Goal: Information Seeking & Learning: Check status

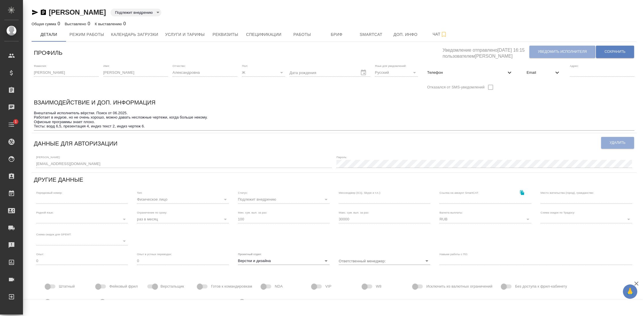
type input "Малофеева Екатерина"
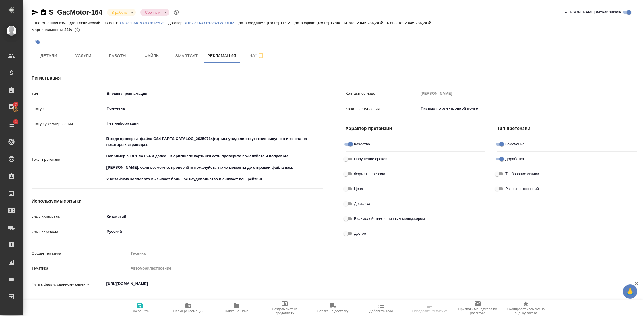
type textarea "x"
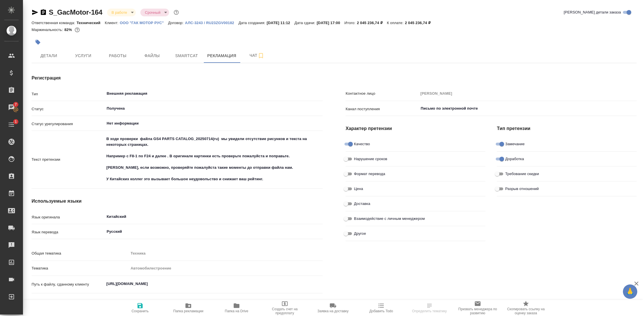
type textarea "x"
click at [254, 53] on span "Чат" at bounding box center [257, 55] width 28 height 7
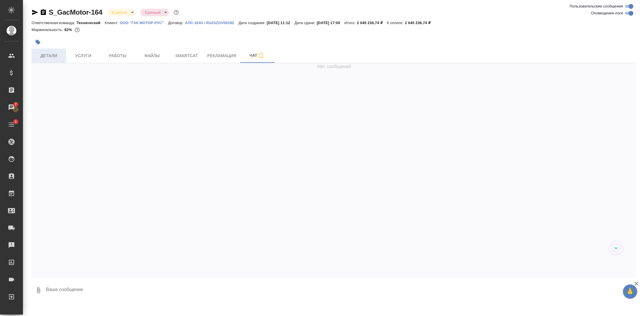
click at [57, 57] on span "Детали" at bounding box center [49, 55] width 28 height 7
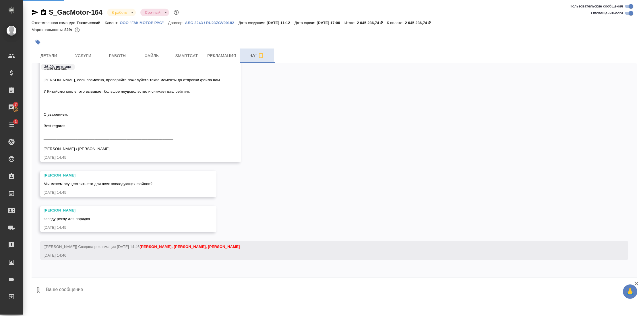
select select "RU"
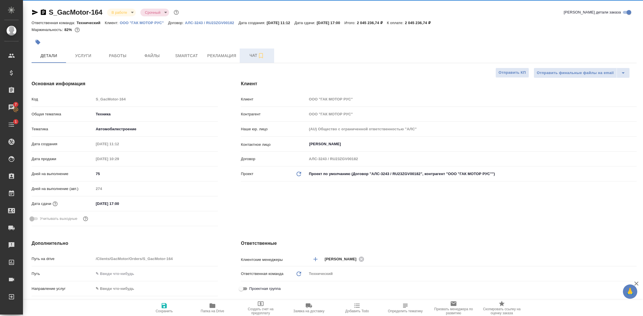
type textarea "x"
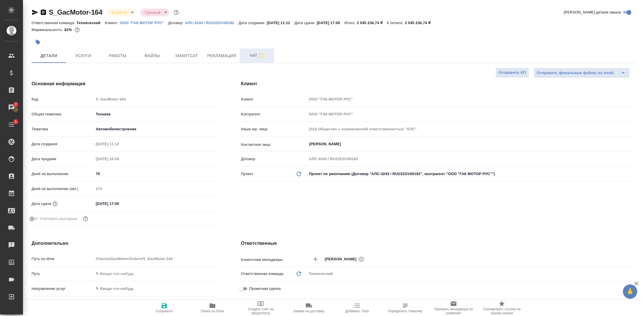
click at [253, 57] on span "Чат" at bounding box center [257, 55] width 28 height 7
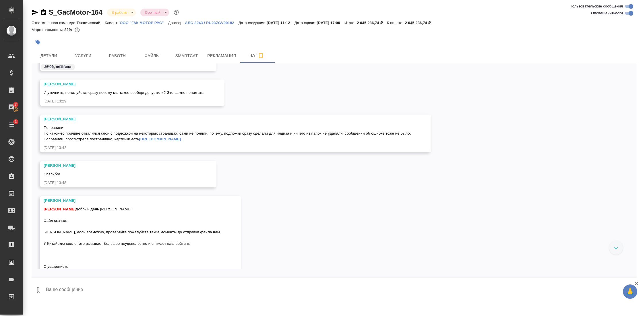
scroll to position [27136, 0]
click at [117, 56] on span "Работы" at bounding box center [118, 55] width 28 height 7
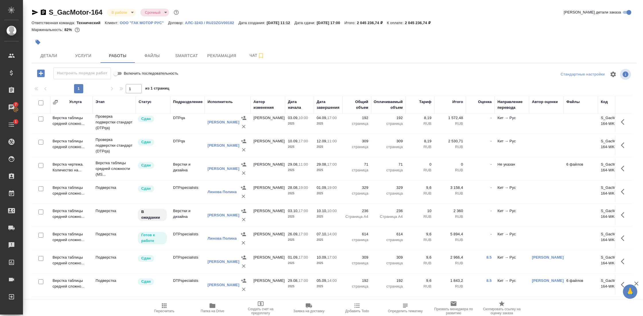
scroll to position [378, 1]
click at [230, 58] on span "Рекламация" at bounding box center [221, 55] width 29 height 7
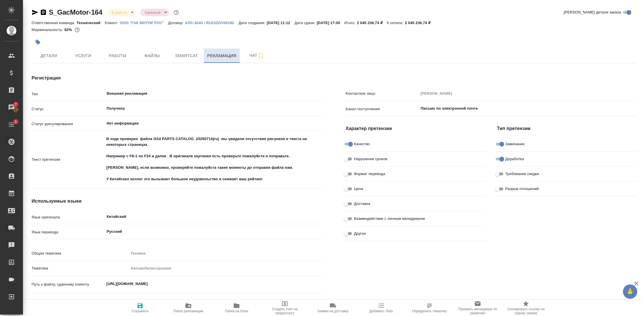
type textarea "x"
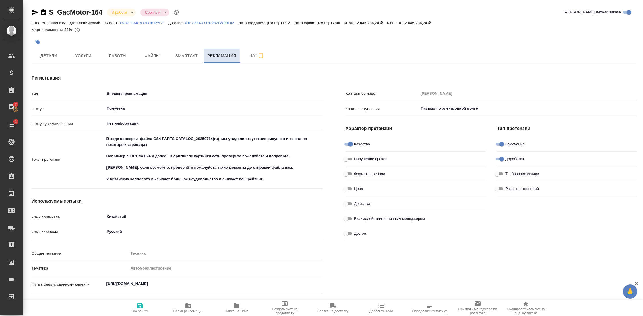
type textarea "x"
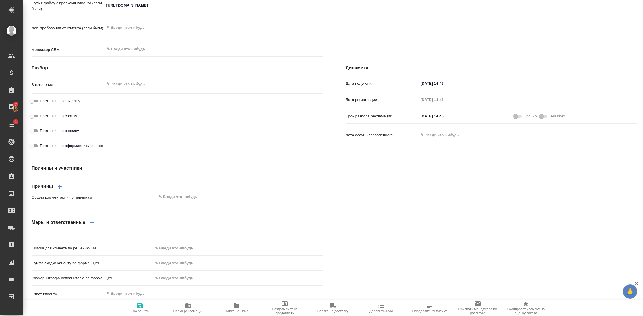
scroll to position [322, 0]
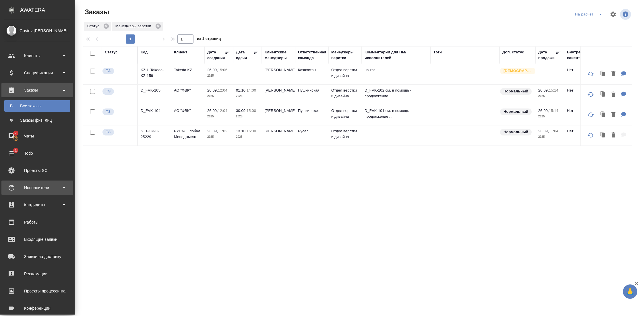
click at [45, 187] on div "Исполнители" at bounding box center [37, 187] width 66 height 9
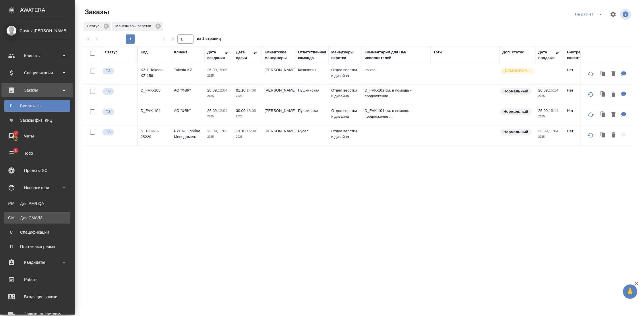
click at [38, 218] on div "Для CM/VM" at bounding box center [37, 218] width 60 height 6
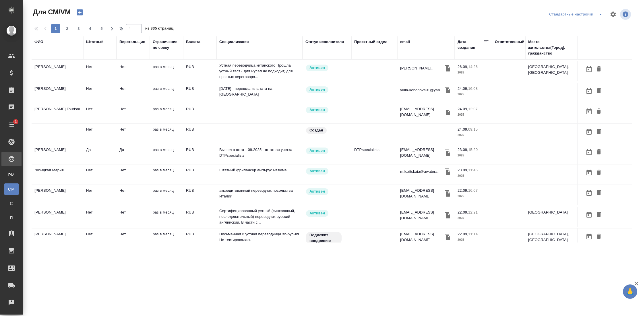
click at [40, 41] on div "ФИО" at bounding box center [38, 42] width 9 height 6
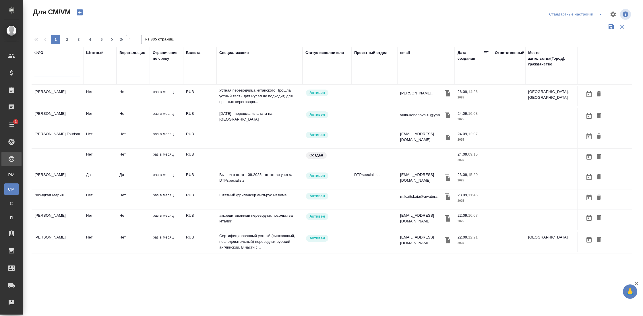
click at [54, 71] on input "text" at bounding box center [57, 73] width 46 height 7
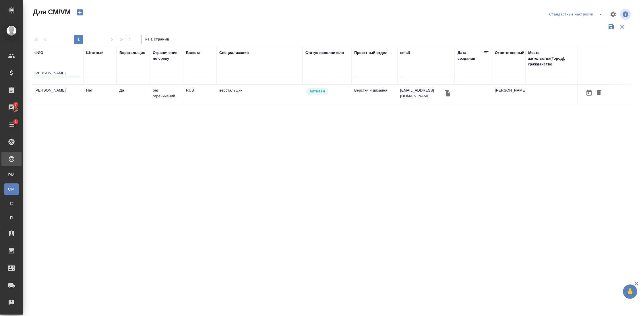
type input "клещевич"
click at [48, 93] on td "Клещевич Ирина Александровна" at bounding box center [58, 95] width 52 height 20
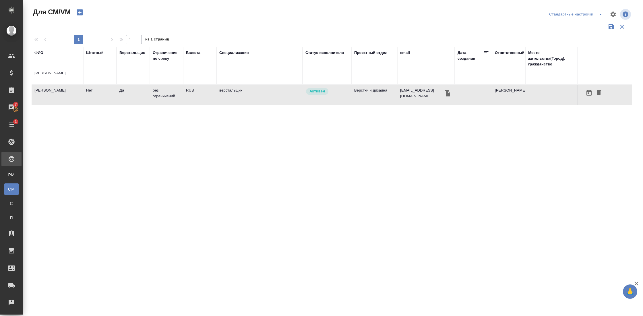
click at [48, 93] on td "Клещевич Ирина Александровна" at bounding box center [58, 95] width 52 height 20
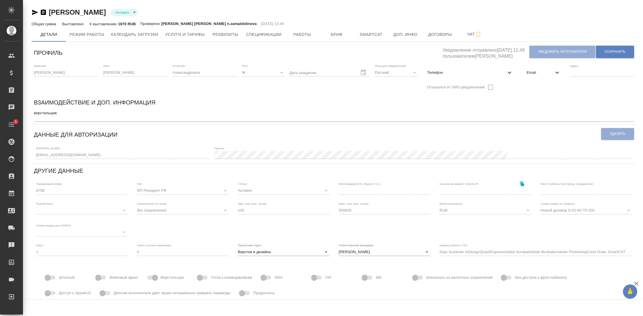
type input "Deja VuAdobe InDesignQuarkExpressAdobe AcrobatAdobe IllustratorAdobe PhotoshopC…"
click at [200, 36] on span "Услуги и тарифы" at bounding box center [185, 34] width 40 height 7
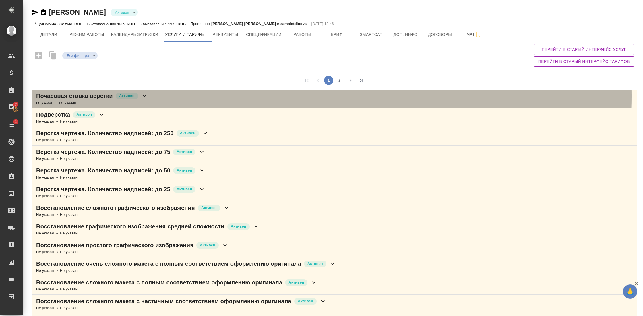
click at [146, 96] on icon at bounding box center [144, 96] width 3 height 2
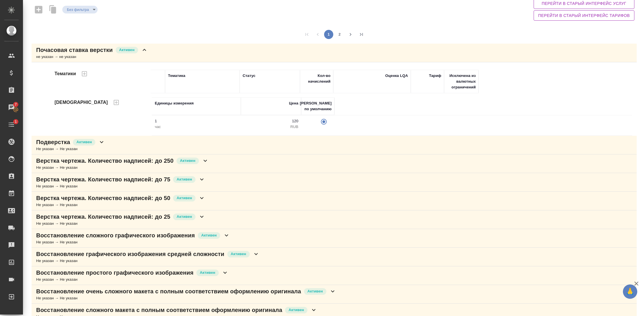
scroll to position [48, 0]
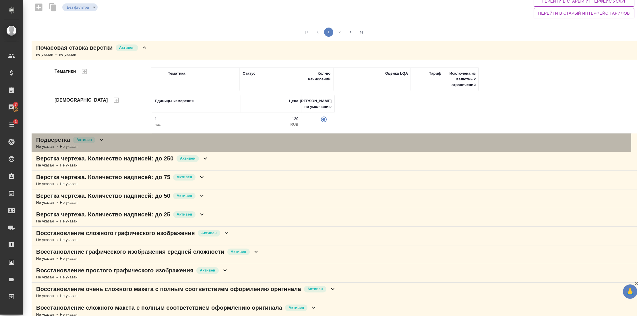
click at [105, 139] on icon at bounding box center [101, 139] width 7 height 7
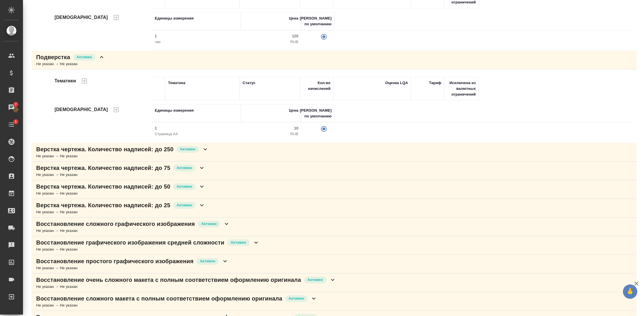
scroll to position [151, 0]
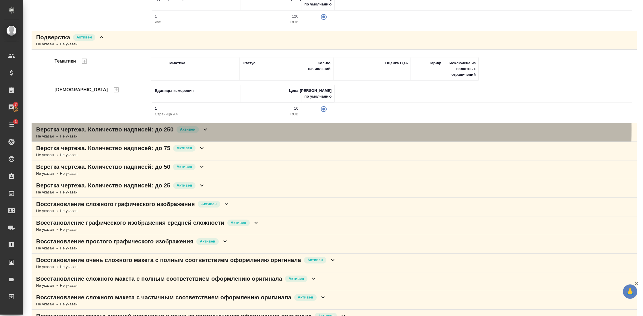
click at [209, 128] on icon at bounding box center [205, 129] width 7 height 7
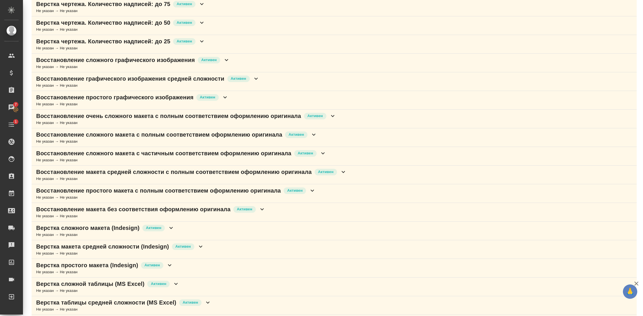
scroll to position [366, 0]
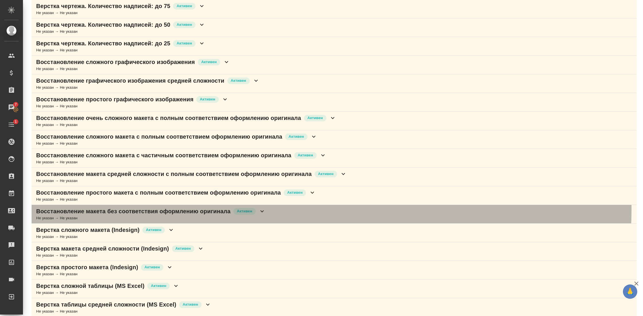
click at [265, 208] on icon at bounding box center [262, 211] width 7 height 7
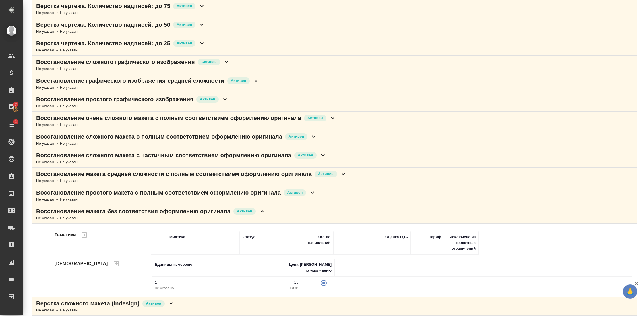
click at [343, 171] on div "Восстановление макета средней сложности с полным соответствием оформлению ориги…" at bounding box center [191, 174] width 311 height 8
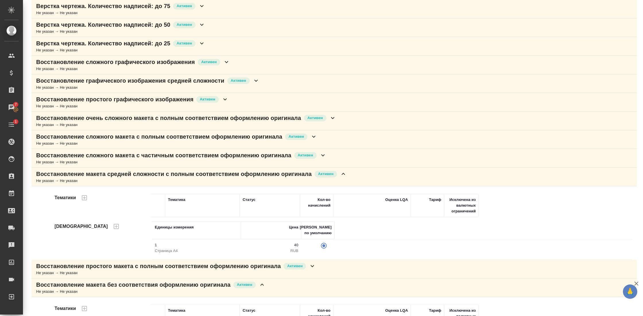
click at [326, 155] on div "Восстановление сложного макета с частичным соответствием оформлению оригинала А…" at bounding box center [181, 155] width 290 height 8
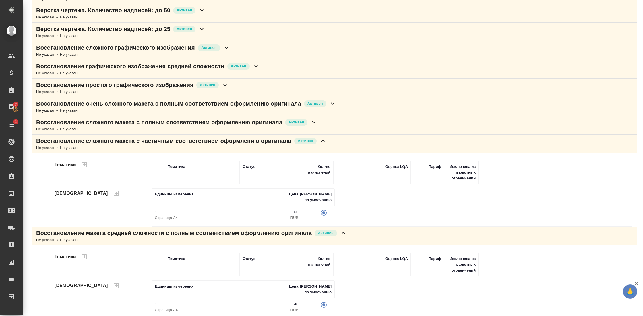
scroll to position [376, 0]
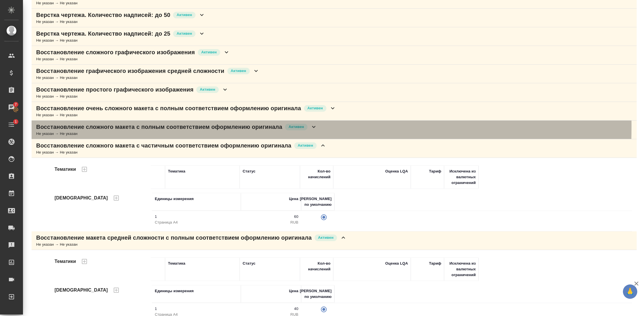
click at [127, 123] on p "Восстановление сложного макета с полным соответствием оформлению оригинала" at bounding box center [159, 127] width 246 height 8
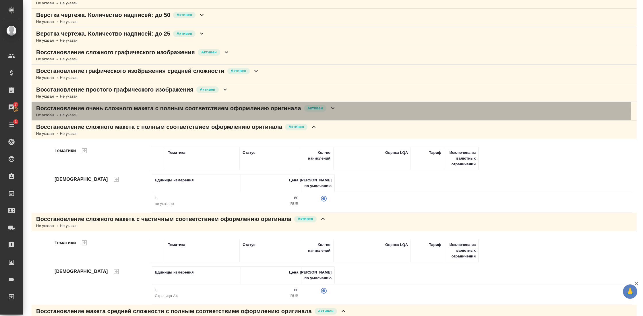
click at [127, 108] on p "Восстановление очень сложного макета с полным соответствием оформлению оригинала" at bounding box center [168, 108] width 265 height 8
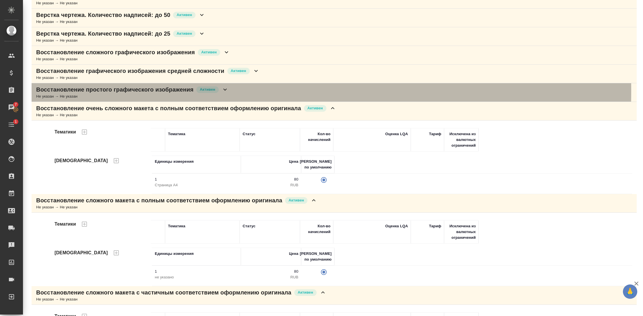
click at [125, 88] on p "Восстановление простого графического изображения" at bounding box center [114, 90] width 157 height 8
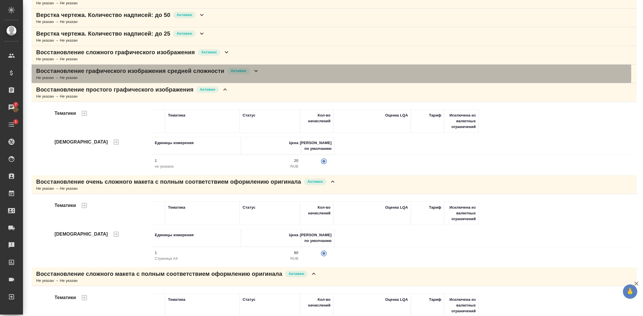
click at [122, 75] on div "Не указан → Не указан" at bounding box center [147, 78] width 223 height 6
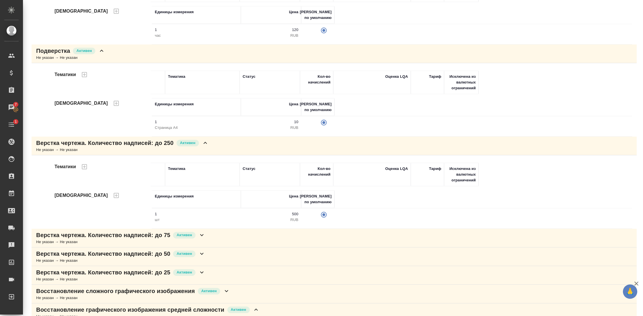
scroll to position [0, 0]
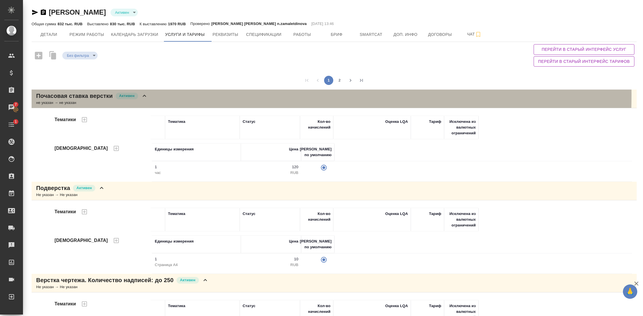
click at [147, 95] on icon at bounding box center [144, 95] width 7 height 7
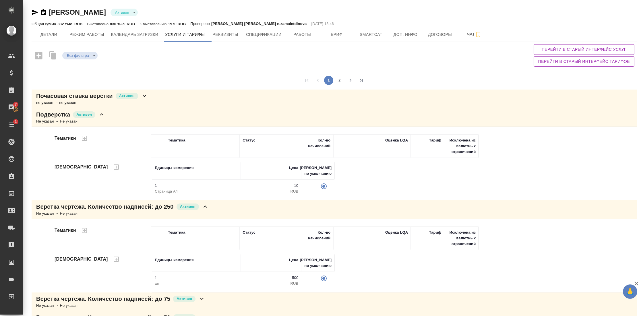
click at [102, 115] on icon at bounding box center [101, 114] width 7 height 7
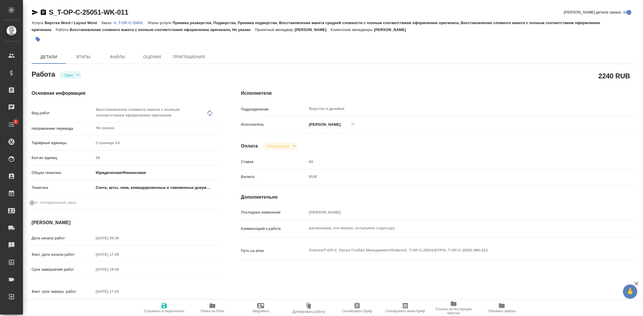
type textarea "x"
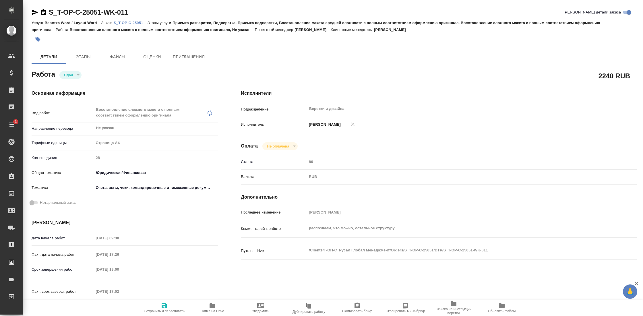
type textarea "x"
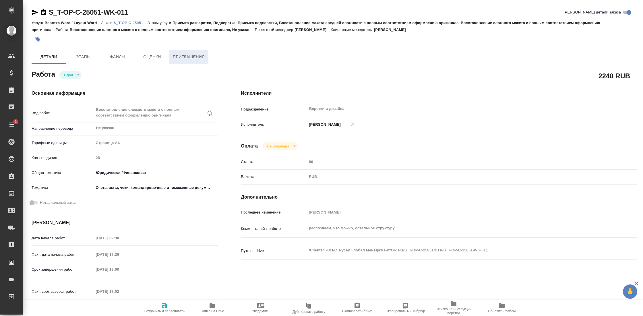
click at [195, 56] on span "Приглашения" at bounding box center [189, 56] width 32 height 7
type textarea "x"
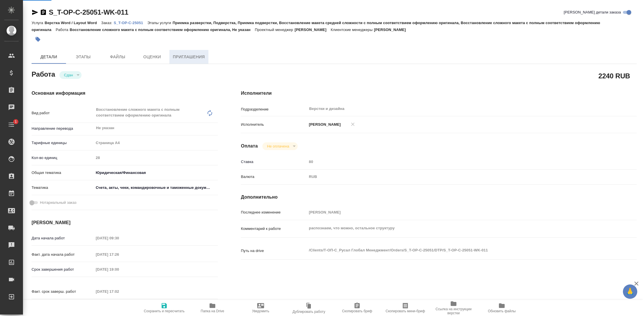
type textarea "x"
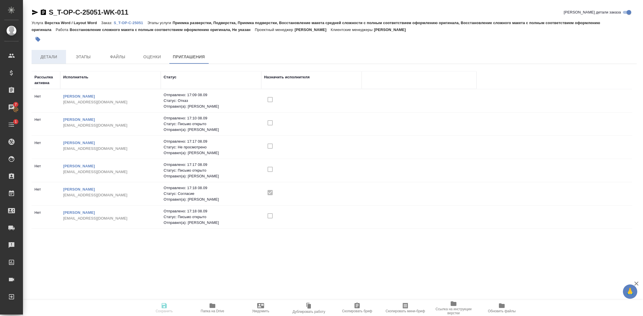
click at [54, 52] on button "Детали" at bounding box center [49, 57] width 34 height 14
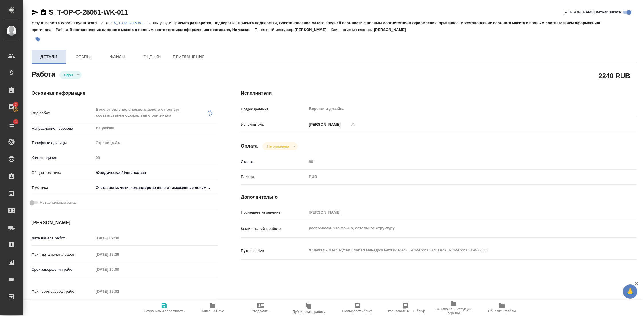
type textarea "x"
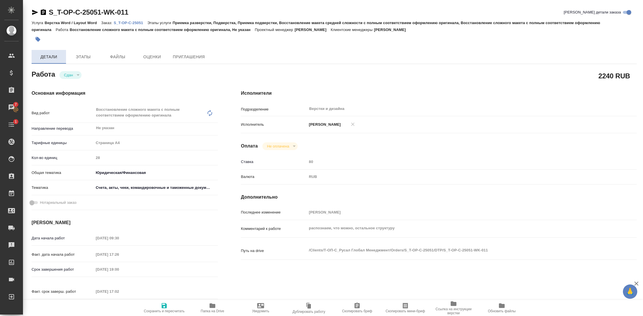
type textarea "x"
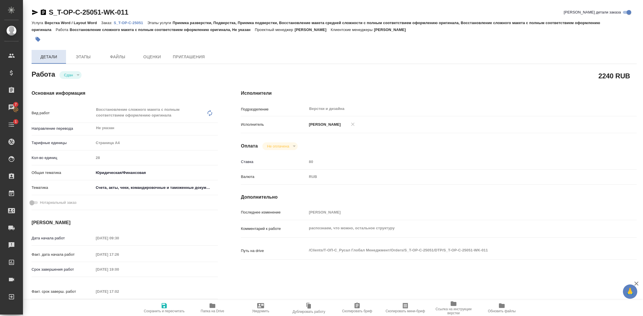
type textarea "x"
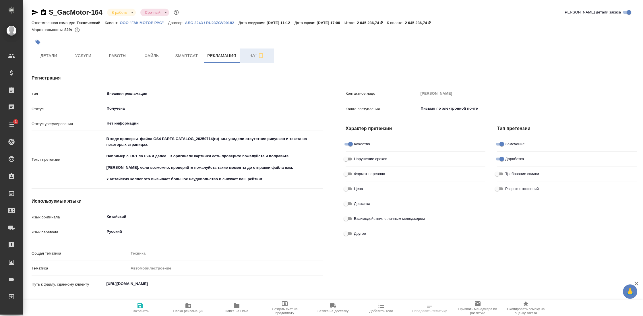
click at [254, 59] on span "Чат" at bounding box center [257, 55] width 28 height 7
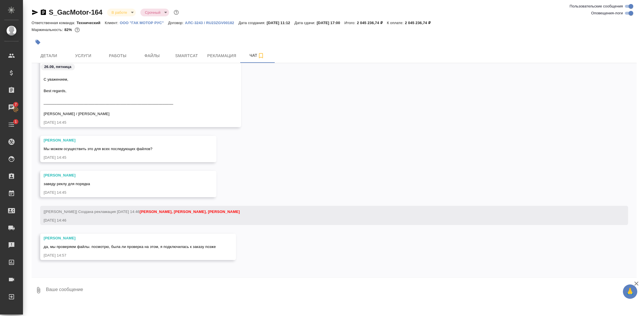
scroll to position [27383, 0]
click at [131, 53] on span "Работы" at bounding box center [118, 55] width 28 height 7
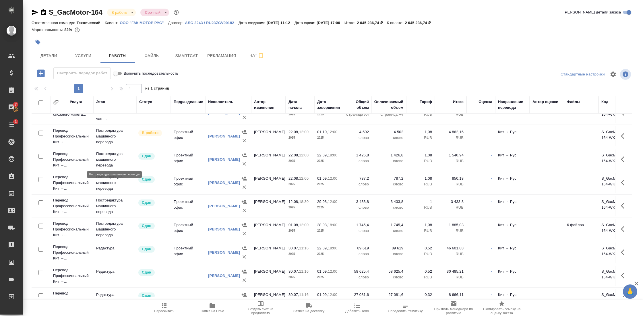
scroll to position [131, 0]
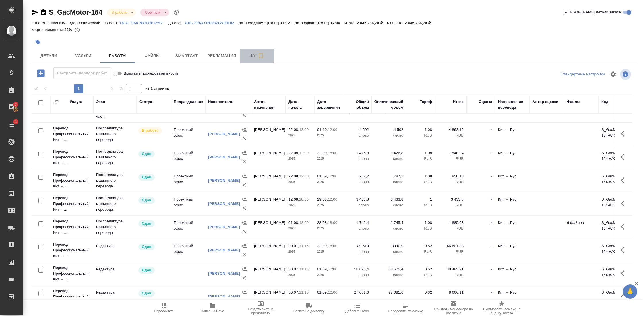
click at [249, 53] on span "Чат" at bounding box center [257, 55] width 28 height 7
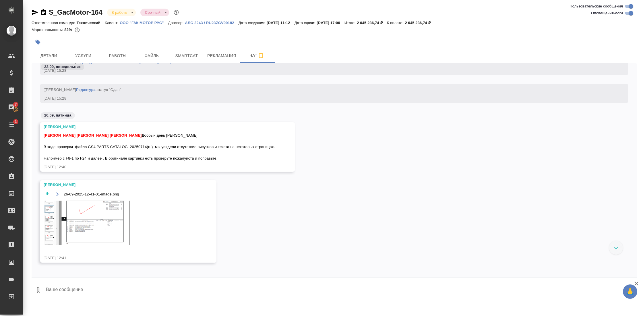
scroll to position [26721, 0]
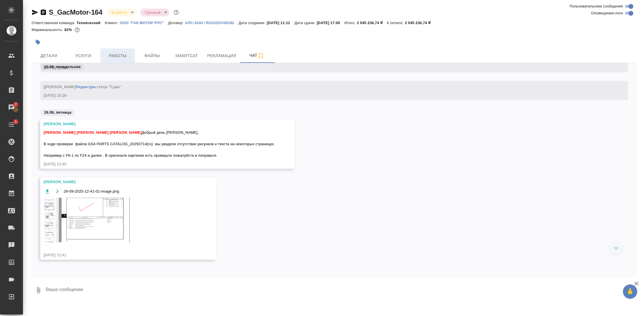
click at [122, 54] on span "Работы" at bounding box center [118, 55] width 28 height 7
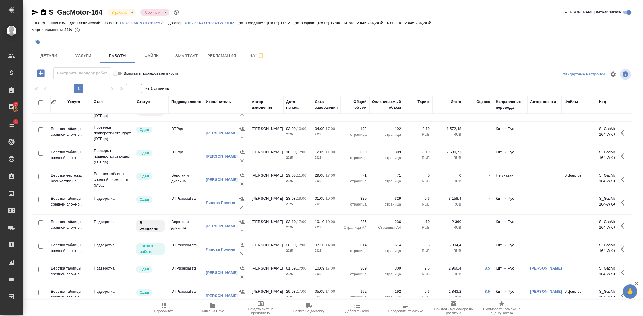
scroll to position [378, 2]
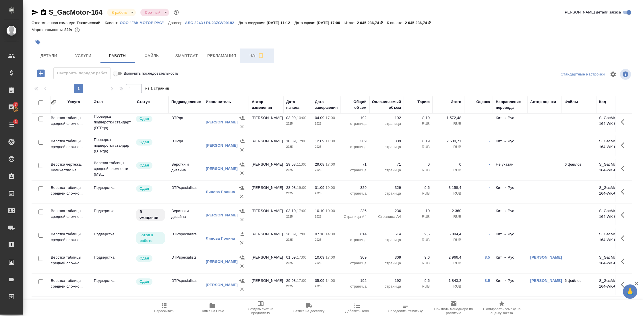
click at [254, 52] on span "Чат" at bounding box center [257, 55] width 28 height 7
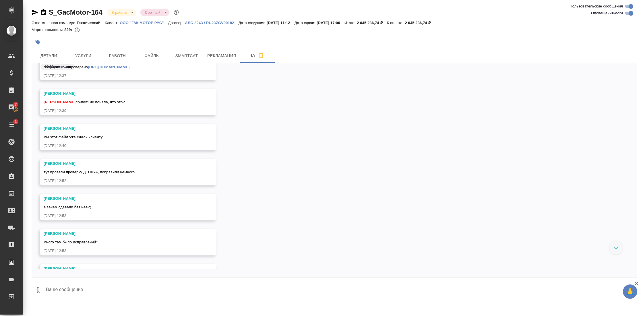
scroll to position [25673, 0]
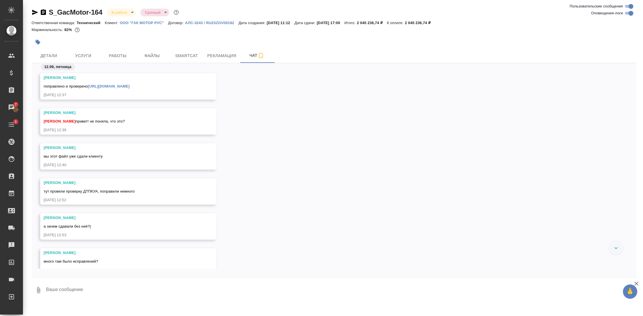
click at [129, 87] on link "https://drive.awatera.com/f/10357168" at bounding box center [109, 86] width 42 height 4
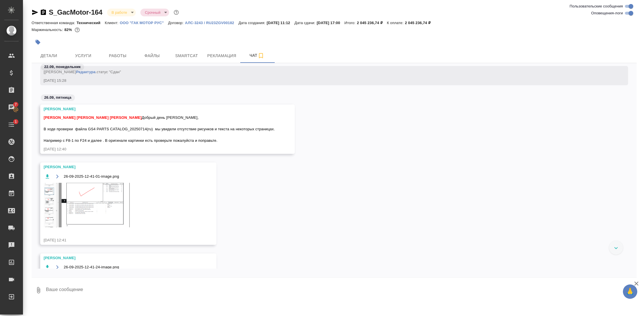
scroll to position [26288, 0]
drag, startPoint x: 90, startPoint y: 129, endPoint x: 154, endPoint y: 127, distance: 64.0
click at [154, 127] on span "Белякова Юлия Петрова Валерия Малофеева Екатерина Добрый день Ольга, В ходе про…" at bounding box center [159, 127] width 231 height 27
click at [116, 54] on span "Работы" at bounding box center [118, 55] width 28 height 7
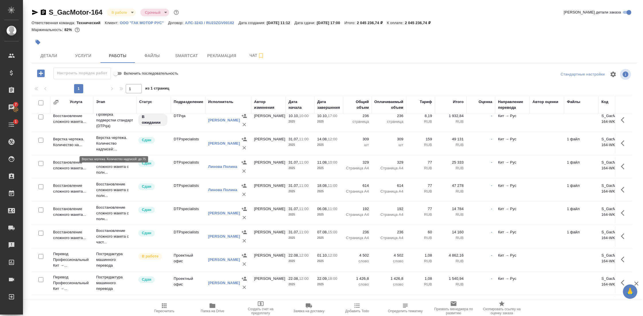
scroll to position [8, 0]
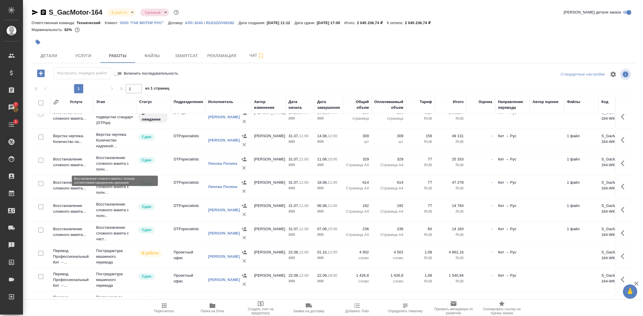
click at [109, 159] on p "Восстановление сложного макета с полн..." at bounding box center [114, 163] width 37 height 17
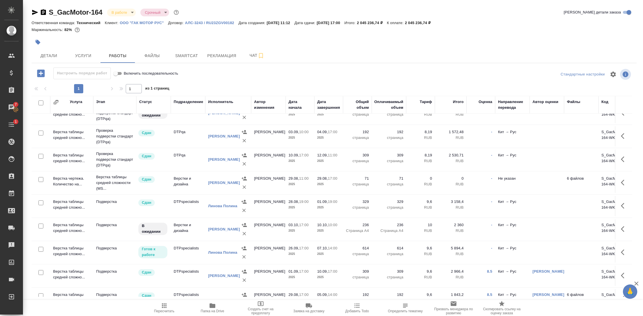
scroll to position [378, 0]
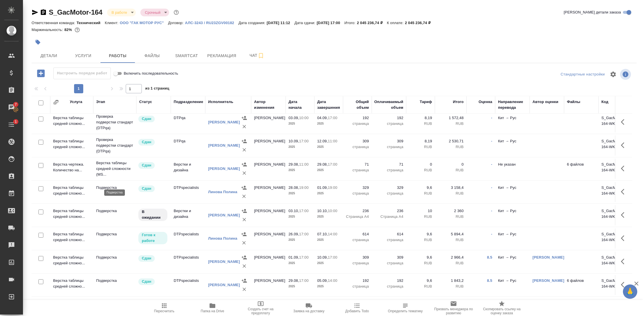
click at [106, 185] on p "Подверстка" at bounding box center [114, 188] width 37 height 6
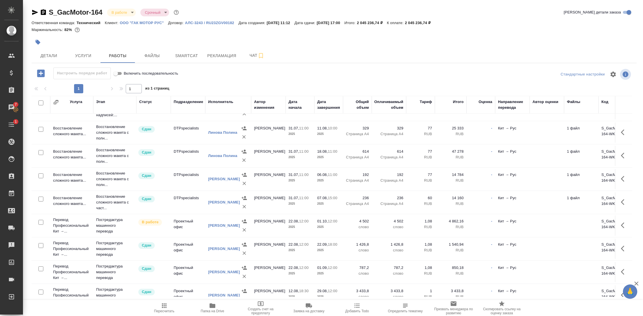
scroll to position [42, 0]
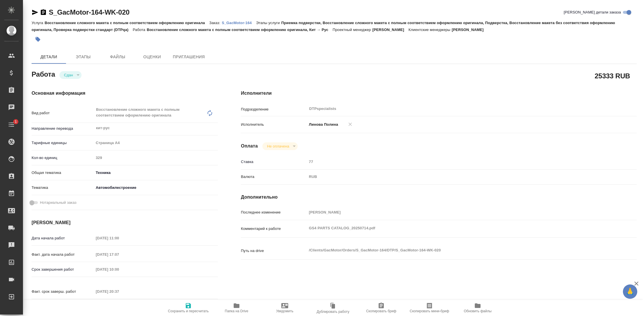
type textarea "x"
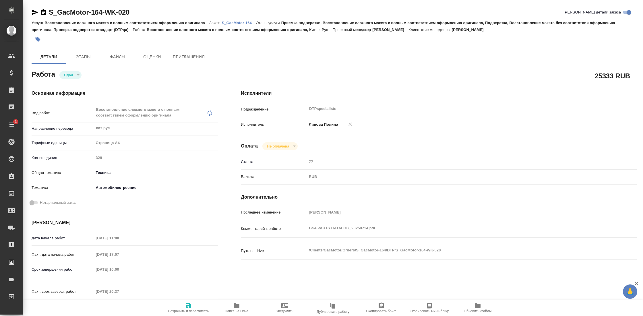
type textarea "x"
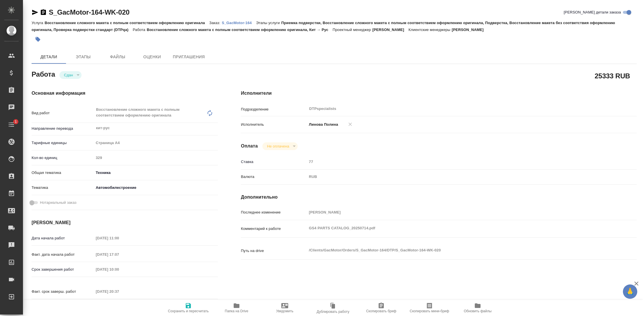
type textarea "x"
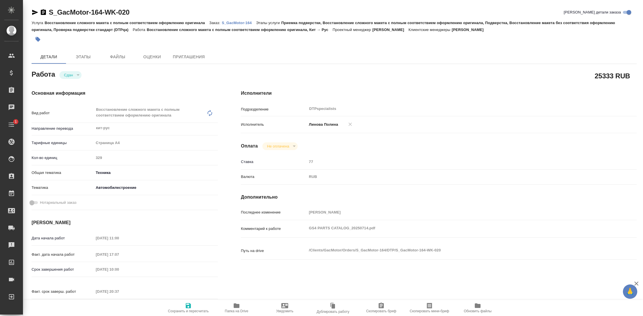
click at [233, 305] on span "Папка на Drive" at bounding box center [236, 307] width 41 height 11
type textarea "x"
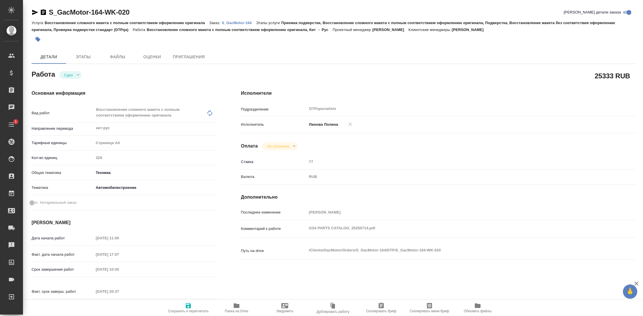
type textarea "x"
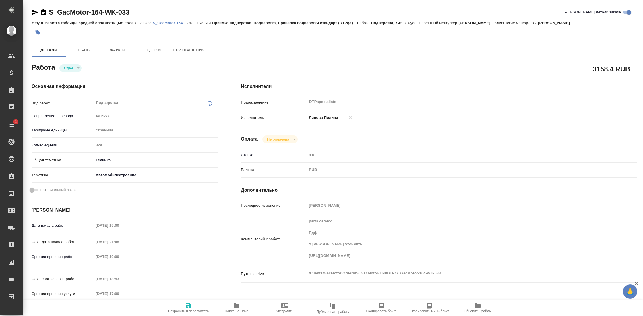
type textarea "x"
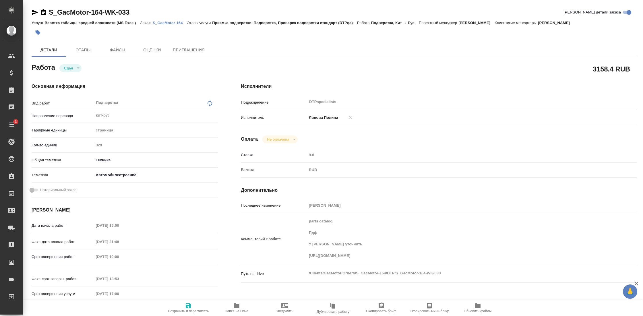
type textarea "x"
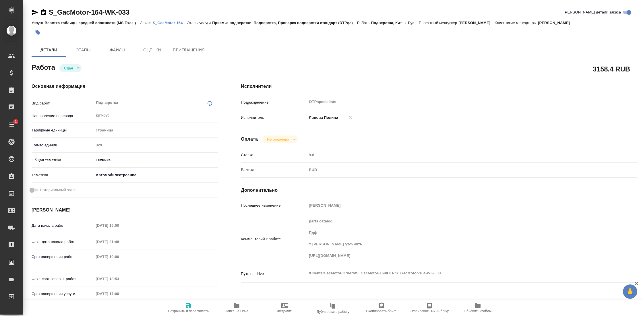
type textarea "x"
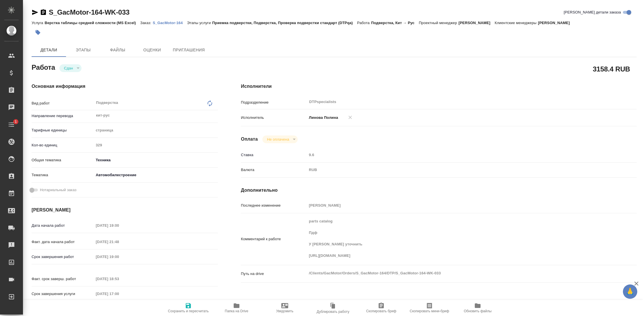
type textarea "x"
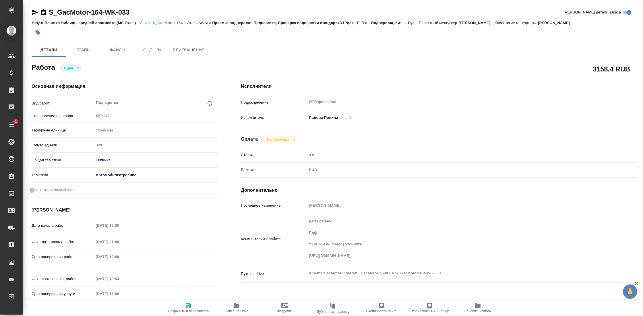
click at [239, 304] on icon "button" at bounding box center [237, 305] width 6 height 5
click at [175, 23] on p "S_GacMotor-164" at bounding box center [170, 23] width 34 height 4
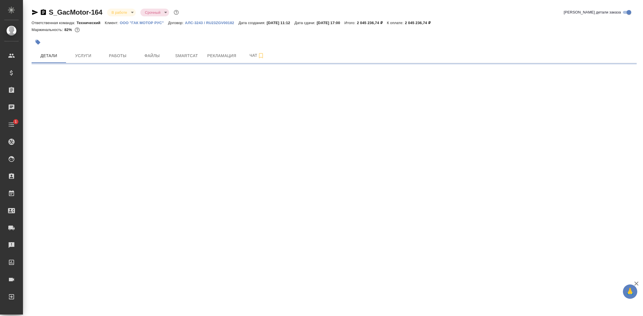
select select "RU"
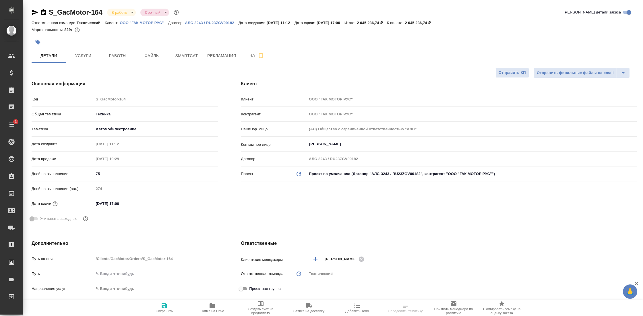
type textarea "x"
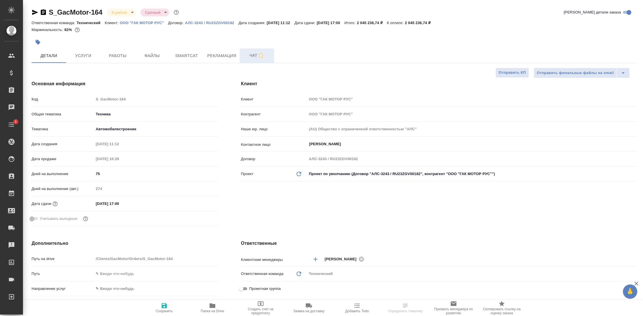
type textarea "x"
click at [223, 57] on span "Рекламация" at bounding box center [221, 55] width 29 height 7
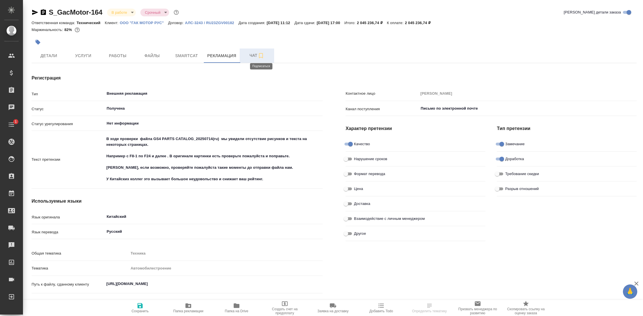
type textarea "x"
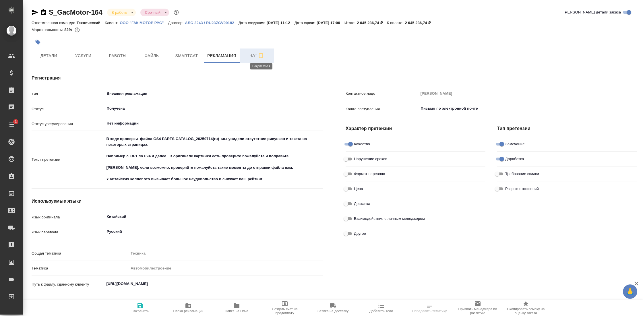
type textarea "x"
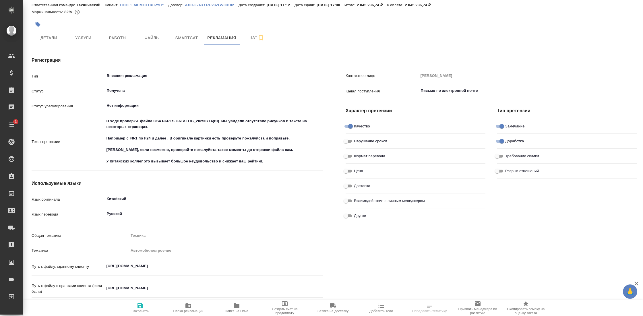
scroll to position [25, 0]
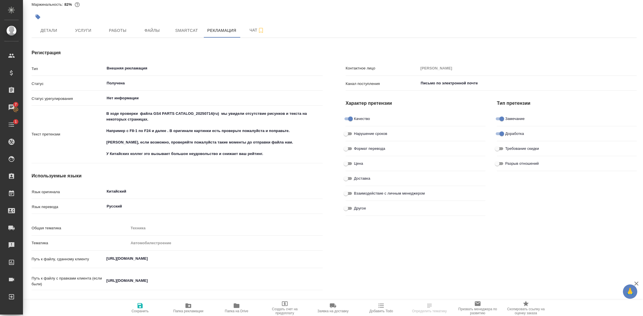
type textarea "x"
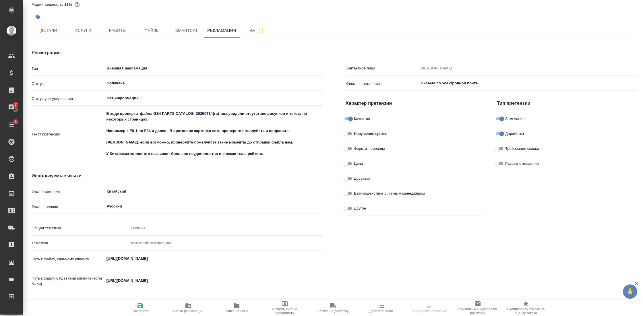
type textarea "x"
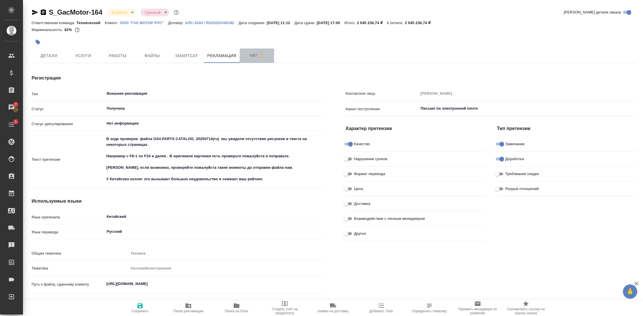
click at [254, 58] on span "Чат" at bounding box center [257, 55] width 28 height 7
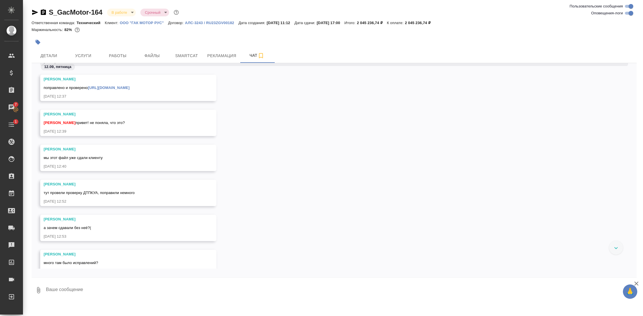
scroll to position [25636, 0]
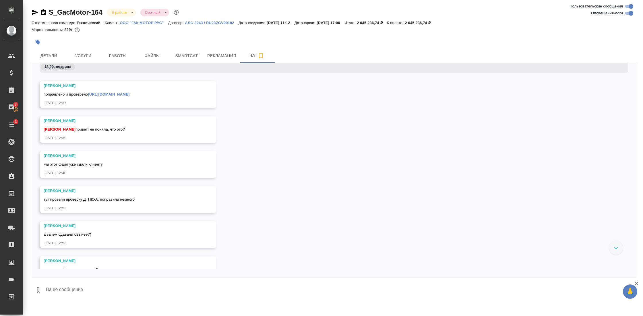
click at [129, 95] on link "[URL][DOMAIN_NAME]" at bounding box center [109, 94] width 42 height 4
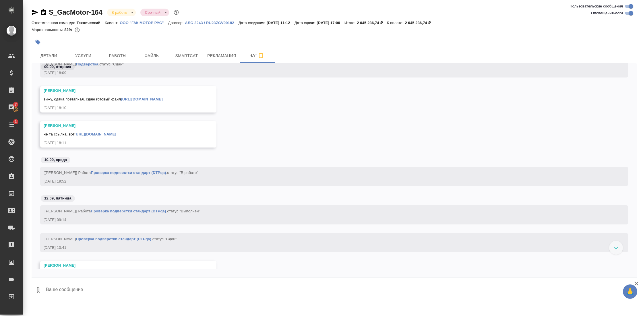
scroll to position [25325, 0]
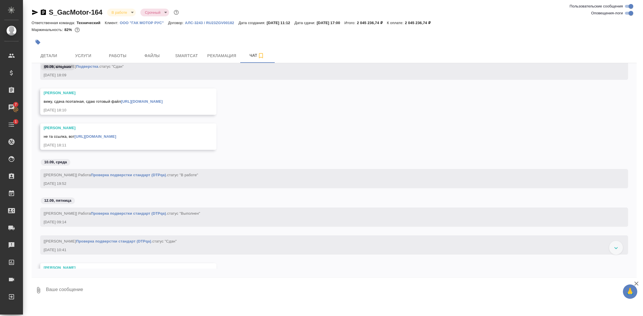
click at [116, 139] on link "[URL][DOMAIN_NAME]" at bounding box center [96, 136] width 42 height 4
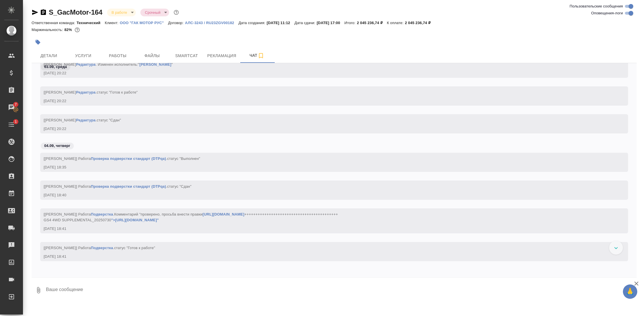
scroll to position [24218, 0]
click at [152, 187] on link "Проверка подверстки стандарт (DTPqa)" at bounding box center [128, 189] width 75 height 4
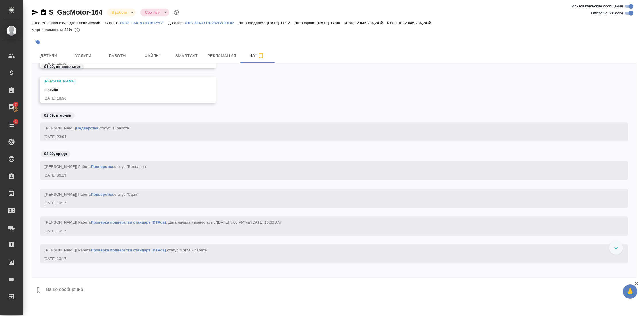
scroll to position [22009, 0]
click at [103, 196] on link "Подверстка" at bounding box center [102, 196] width 22 height 4
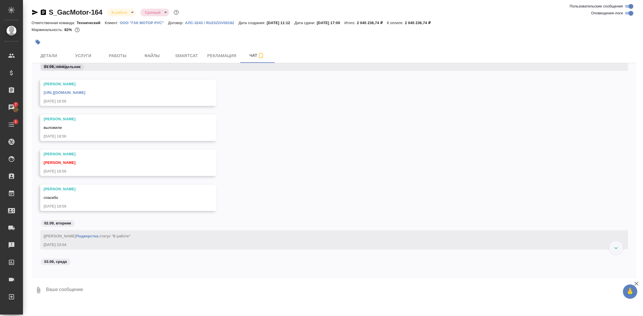
scroll to position [21828, 0]
click at [85, 95] on link "[URL][DOMAIN_NAME]" at bounding box center [65, 94] width 42 height 4
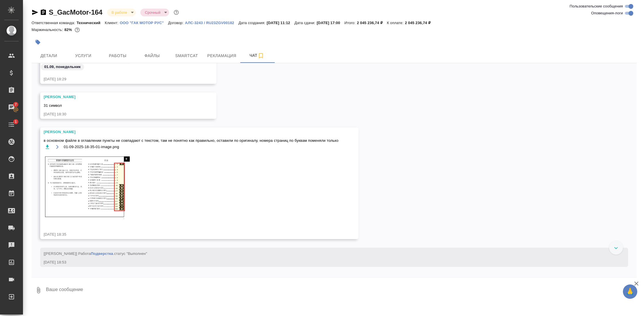
scroll to position [21567, 0]
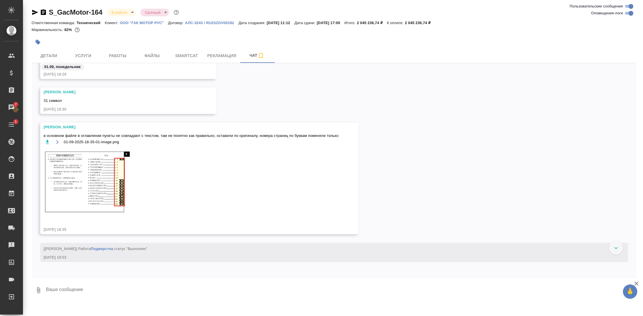
click at [90, 165] on img at bounding box center [87, 183] width 86 height 68
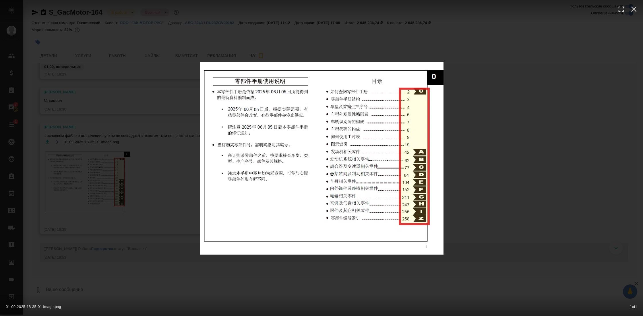
click at [496, 122] on div "01-09-2025-18-35-01-image.png 1 of 1" at bounding box center [321, 158] width 643 height 316
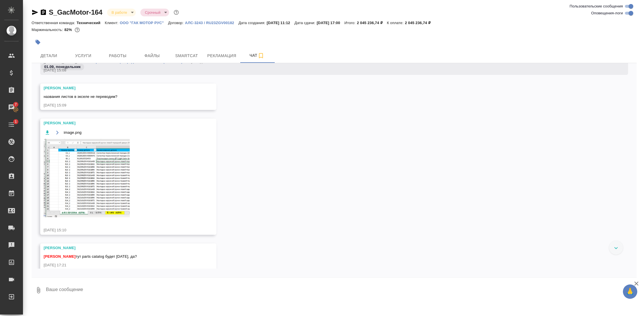
scroll to position [20920, 0]
click at [114, 54] on span "Работы" at bounding box center [118, 55] width 28 height 7
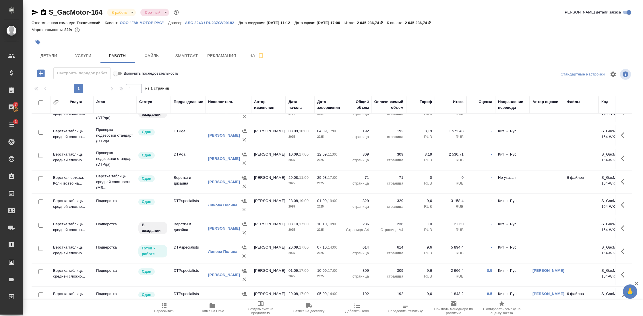
scroll to position [378, 0]
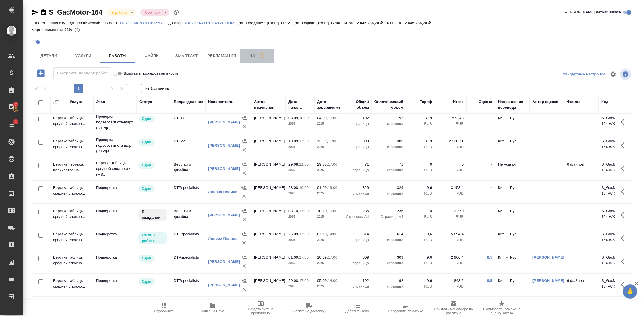
click at [253, 57] on span "Чат" at bounding box center [257, 55] width 28 height 7
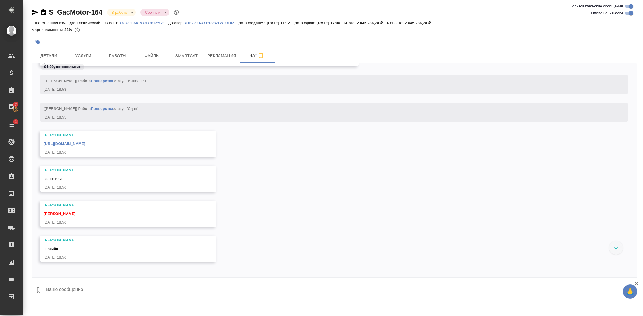
scroll to position [21823, 0]
click at [85, 140] on link "[URL][DOMAIN_NAME]" at bounding box center [65, 140] width 42 height 4
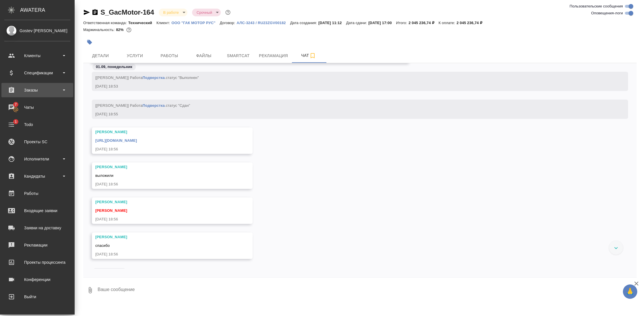
click at [60, 94] on div "Заказы" at bounding box center [37, 90] width 66 height 9
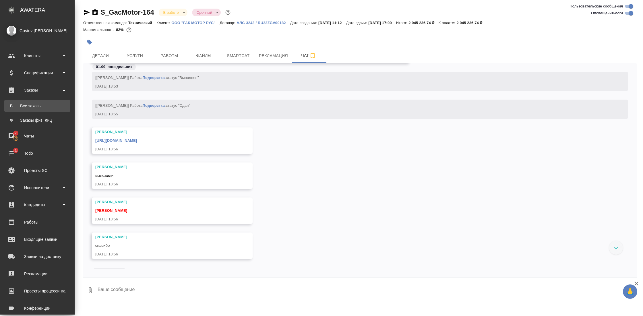
click at [41, 108] on div "Все заказы" at bounding box center [37, 106] width 60 height 6
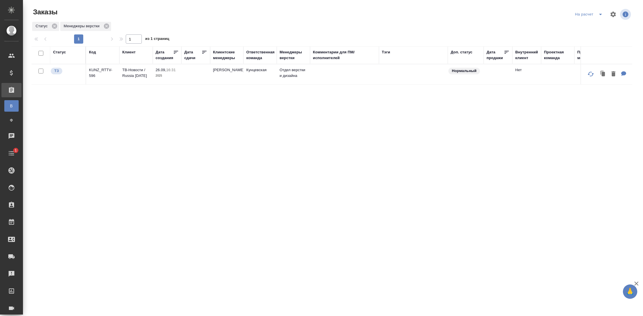
click at [599, 14] on icon "split button" at bounding box center [600, 14] width 3 height 1
click at [593, 22] on li "Стандартные настройки" at bounding box center [589, 25] width 55 height 9
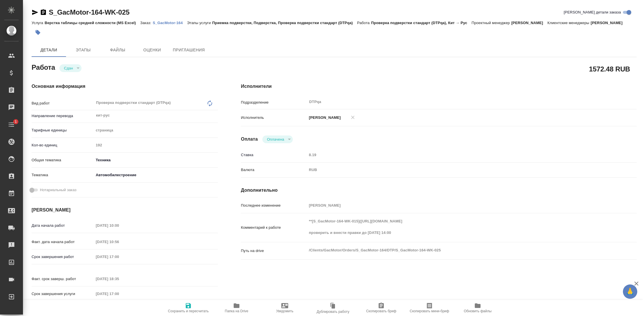
type textarea "x"
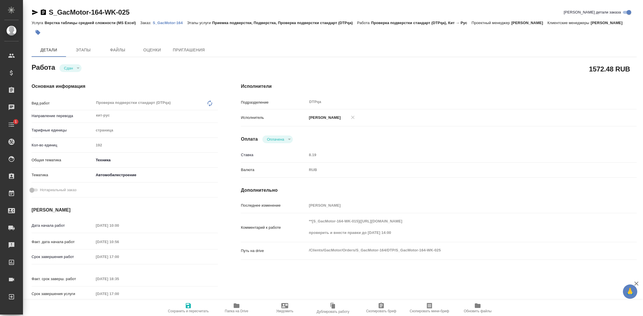
type textarea "x"
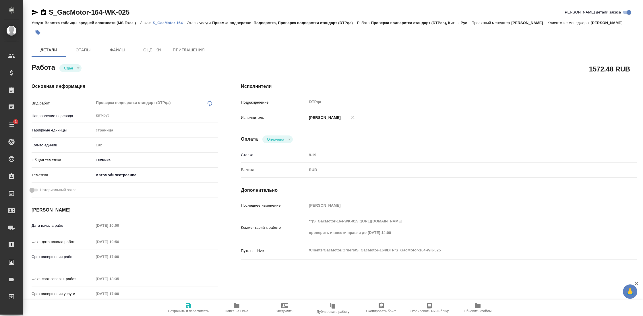
type textarea "x"
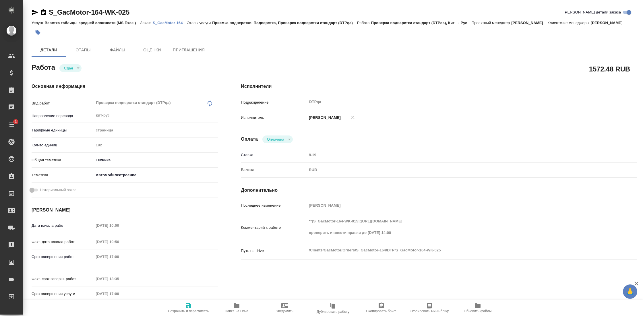
type textarea "x"
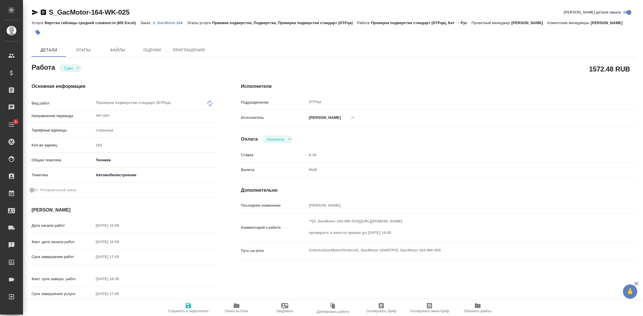
type textarea "x"
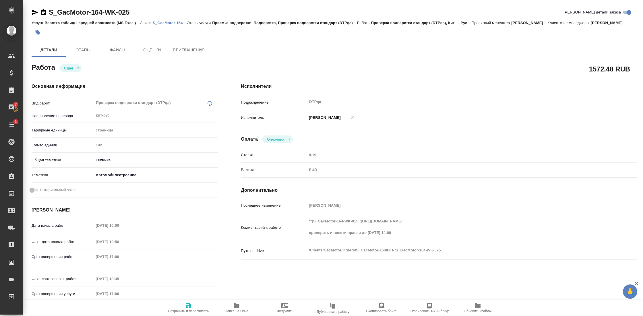
click at [244, 304] on span "Папка на Drive" at bounding box center [236, 307] width 41 height 11
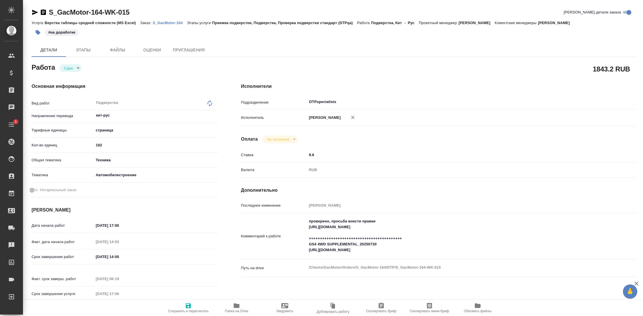
type textarea "x"
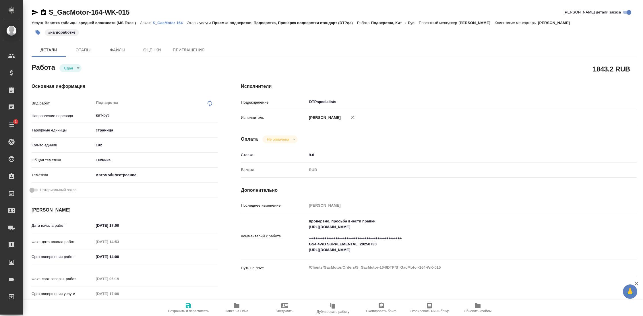
type textarea "x"
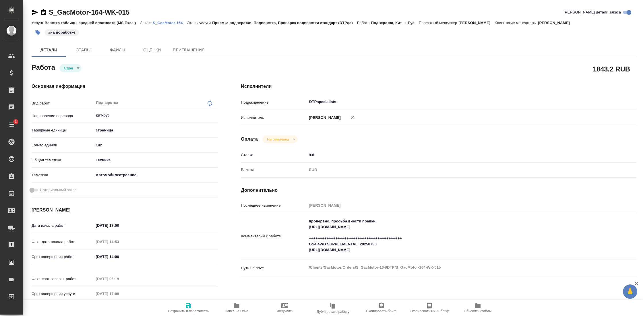
type textarea "x"
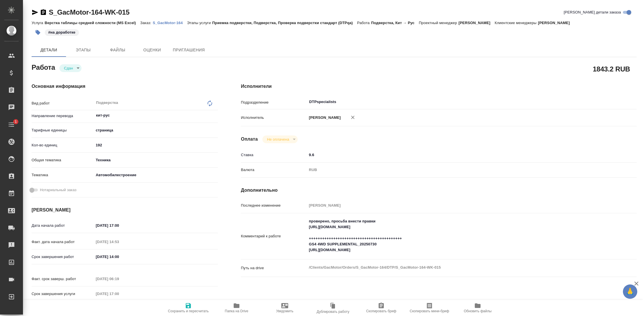
type textarea "x"
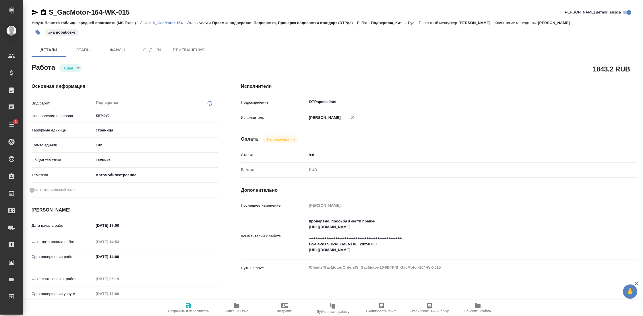
type textarea "x"
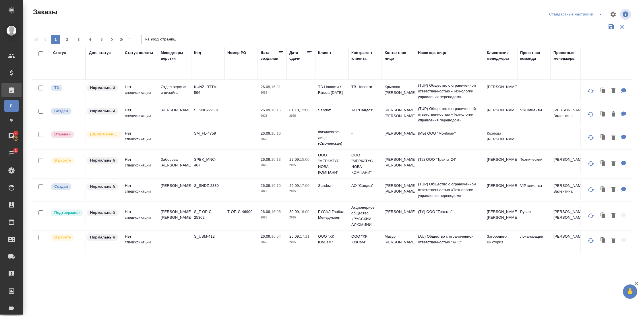
click at [330, 68] on input "text" at bounding box center [332, 68] width 28 height 7
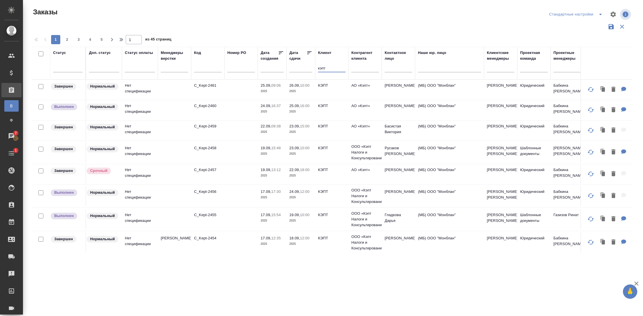
type input "кэпт"
click at [210, 86] on p "C_Kept-2461" at bounding box center [208, 86] width 28 height 6
click at [236, 108] on td at bounding box center [241, 110] width 33 height 20
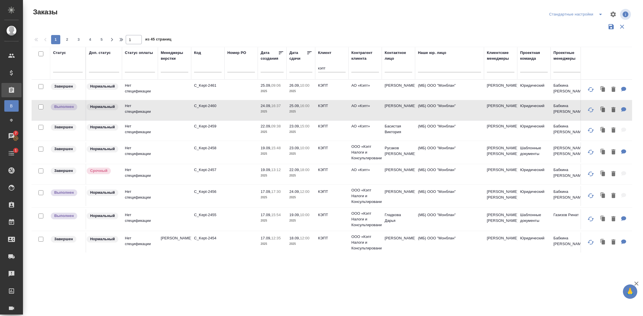
click at [153, 124] on td "Нет спецификации" at bounding box center [140, 131] width 36 height 20
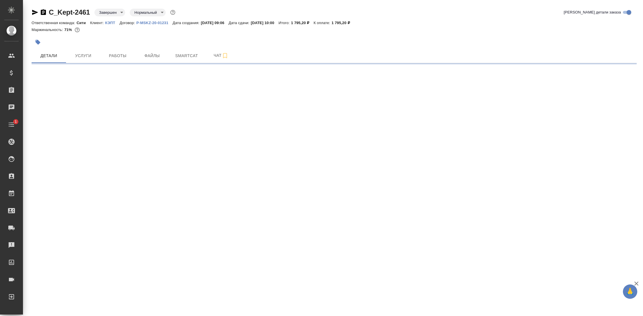
select select "RU"
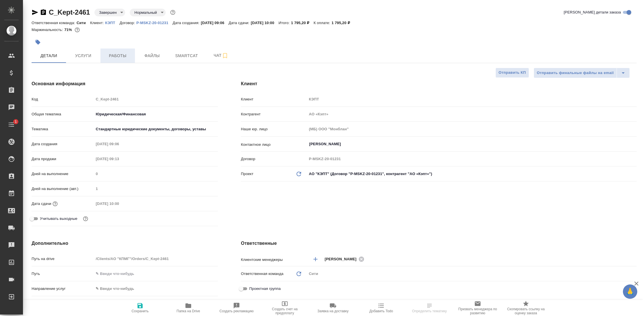
type textarea "x"
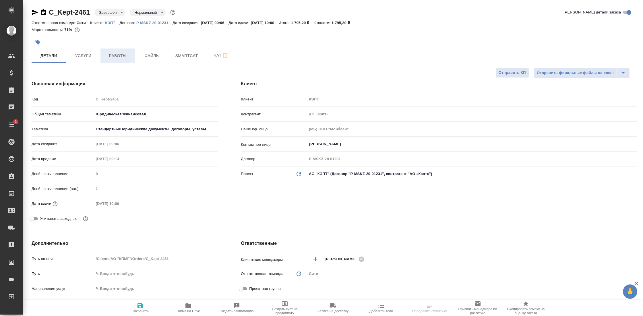
type textarea "x"
click at [121, 59] on span "Работы" at bounding box center [118, 55] width 28 height 7
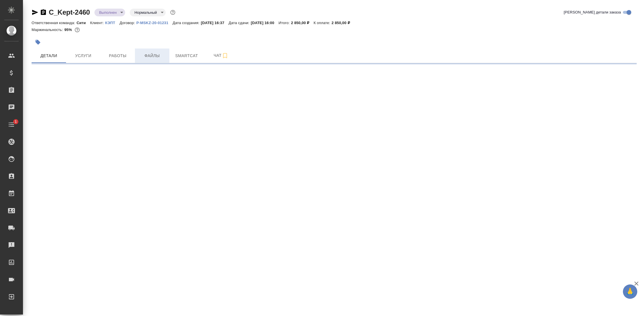
select select "RU"
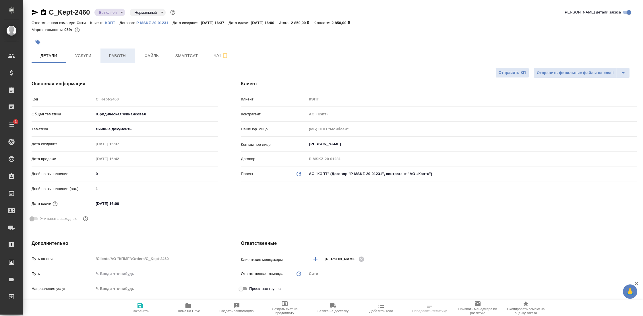
type textarea "x"
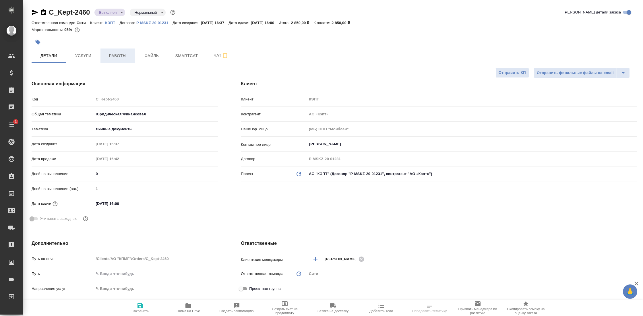
type textarea "x"
click at [123, 55] on span "Работы" at bounding box center [118, 55] width 28 height 7
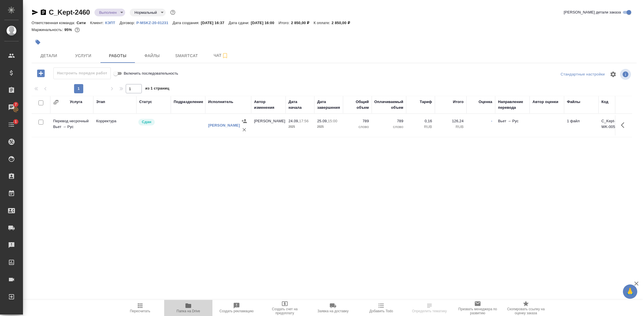
click at [191, 307] on icon "button" at bounding box center [188, 305] width 7 height 7
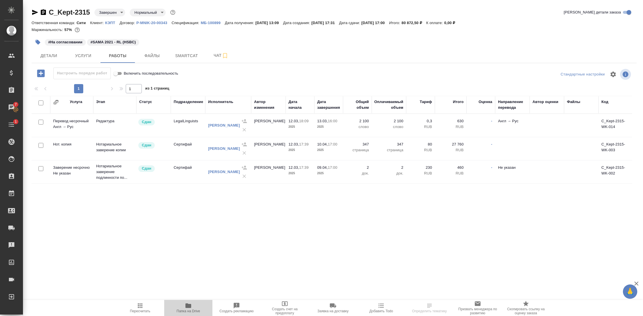
click at [191, 307] on icon "button" at bounding box center [188, 305] width 7 height 7
click at [121, 52] on button "Работы" at bounding box center [117, 56] width 34 height 14
click at [83, 124] on td "Перевод несрочный Англ → Рус" at bounding box center [71, 125] width 43 height 20
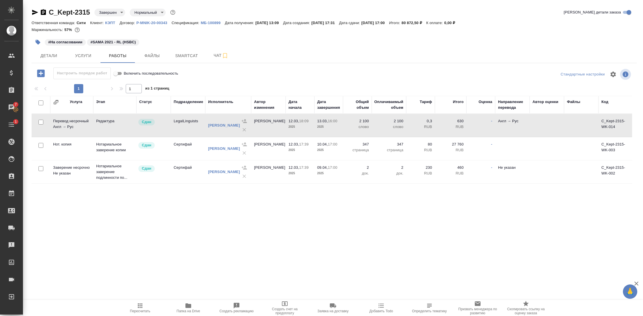
click at [83, 124] on td "Перевод несрочный Англ → Рус" at bounding box center [71, 125] width 43 height 20
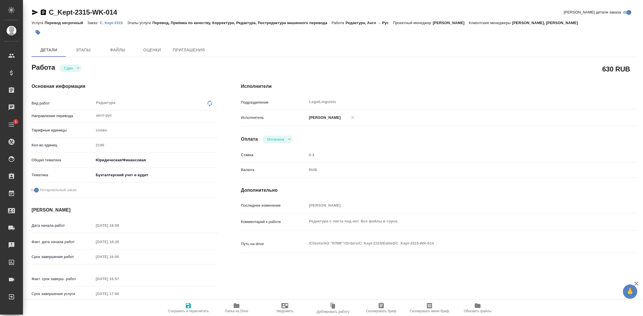
type textarea "x"
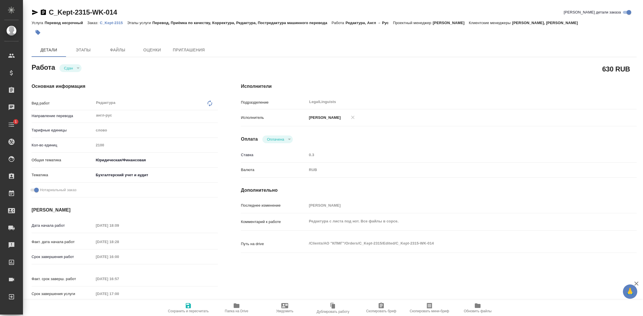
type textarea "x"
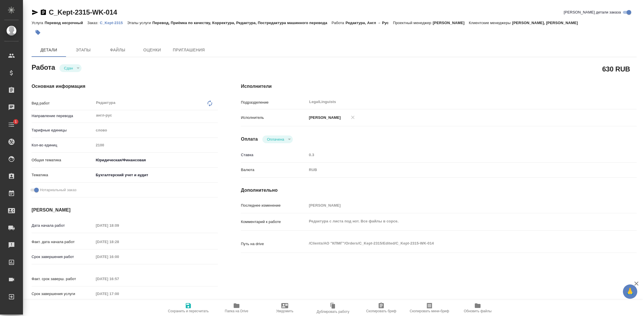
type textarea "x"
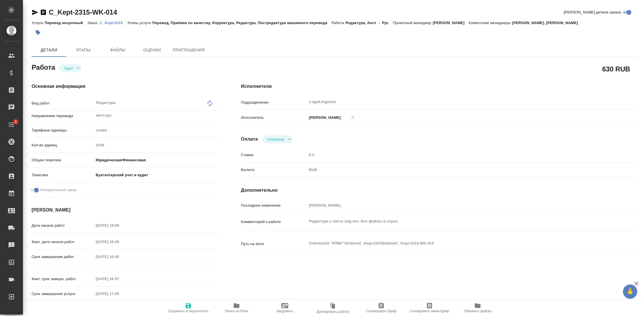
type textarea "x"
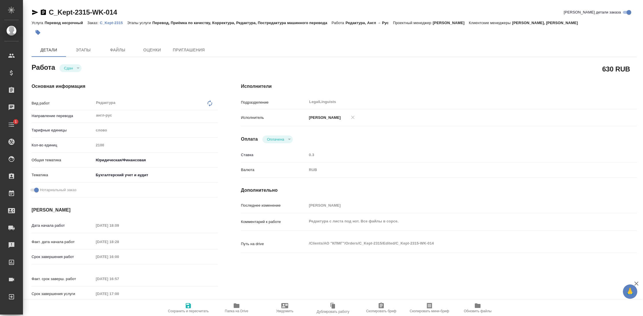
click at [239, 307] on icon "button" at bounding box center [237, 305] width 6 height 5
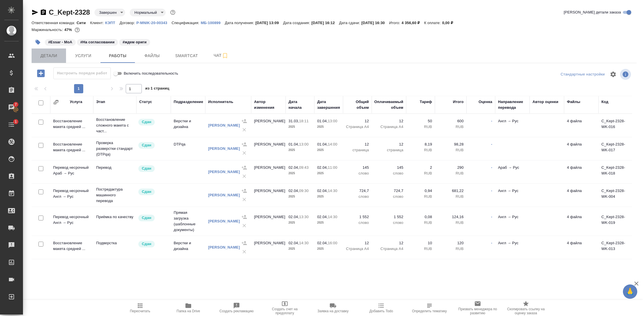
click at [49, 61] on button "Детали" at bounding box center [49, 56] width 34 height 14
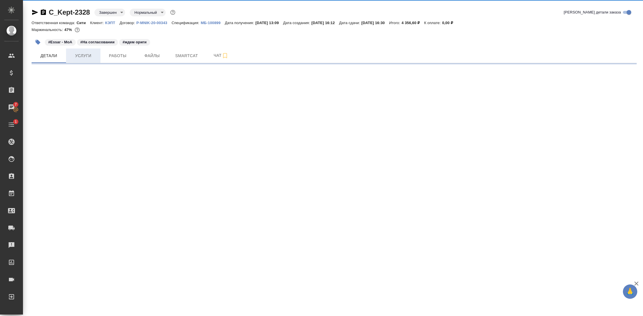
select select "RU"
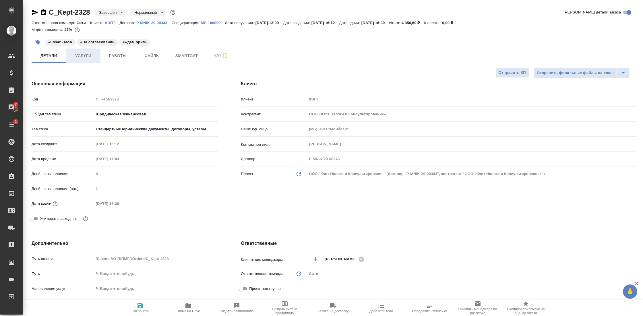
type textarea "x"
click at [80, 54] on span "Услуги" at bounding box center [83, 55] width 28 height 7
type input "[PERSON_NAME]"
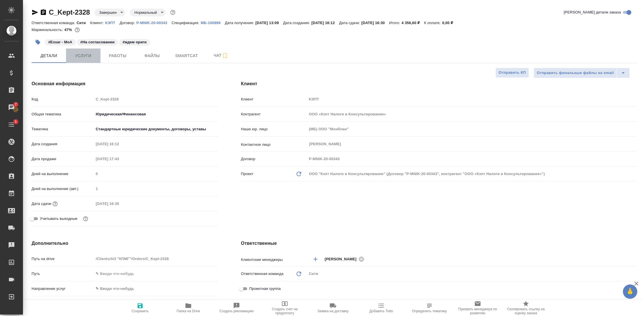
type input "[PERSON_NAME]pereverzeva"
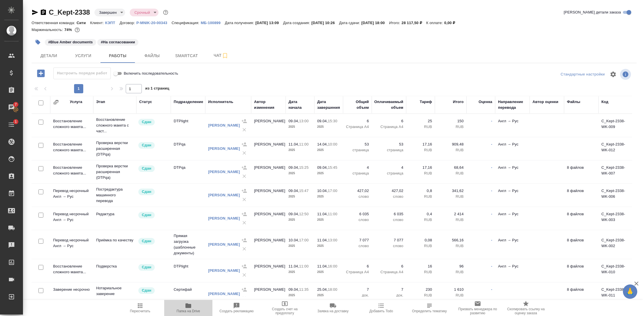
click at [190, 307] on icon "button" at bounding box center [188, 305] width 6 height 5
click at [54, 54] on span "Детали" at bounding box center [49, 55] width 28 height 7
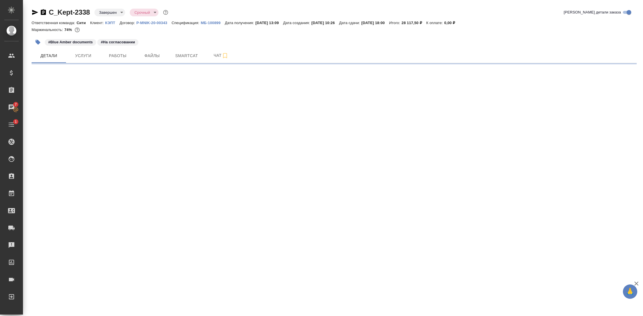
select select "RU"
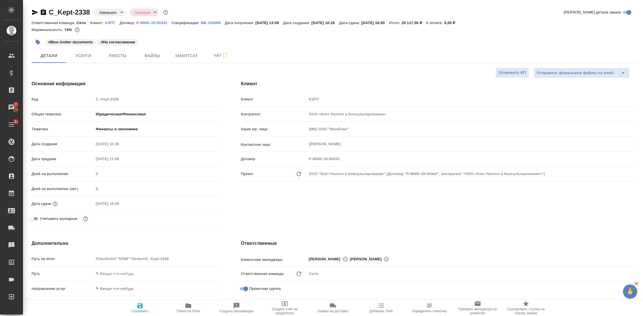
type textarea "x"
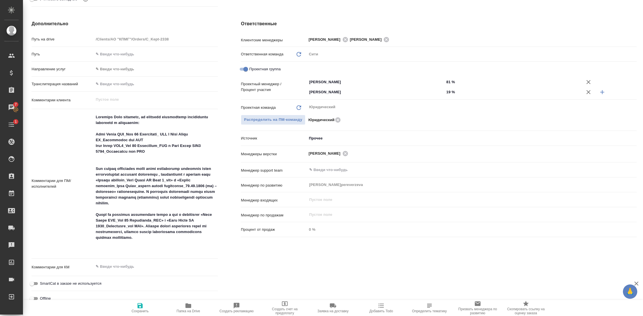
scroll to position [223, 0]
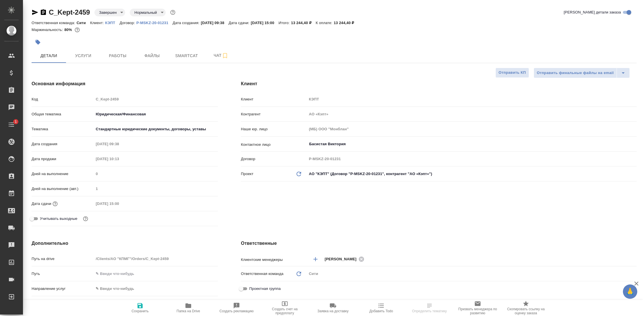
select select "RU"
click at [113, 23] on p "КЭПТ" at bounding box center [112, 23] width 14 height 4
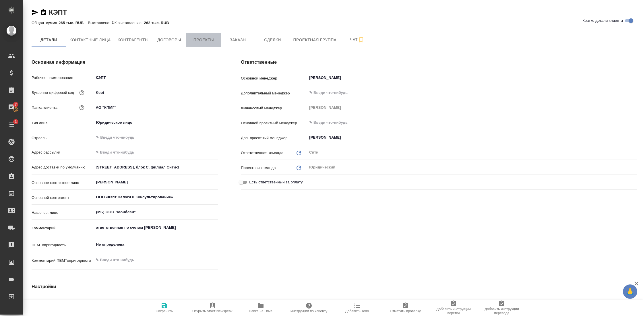
click at [217, 39] on span "Проекты" at bounding box center [204, 39] width 28 height 7
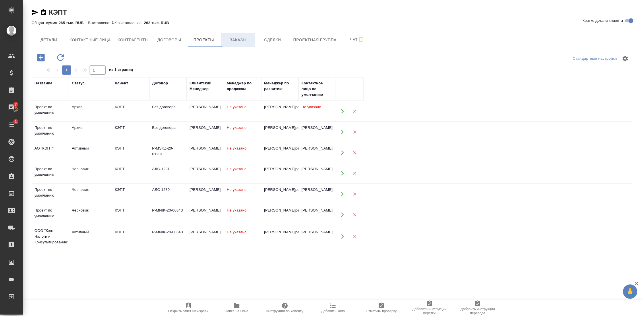
click at [243, 40] on span "Заказы" at bounding box center [238, 39] width 28 height 7
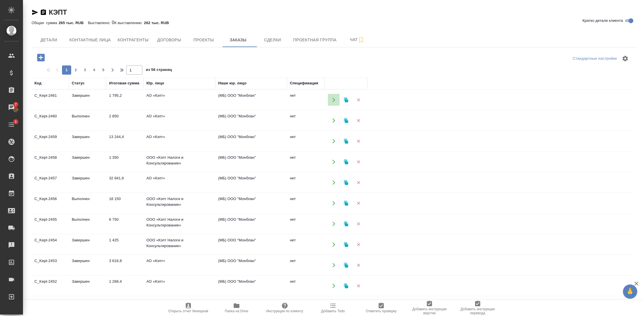
click at [335, 98] on icon "button" at bounding box center [333, 99] width 5 height 5
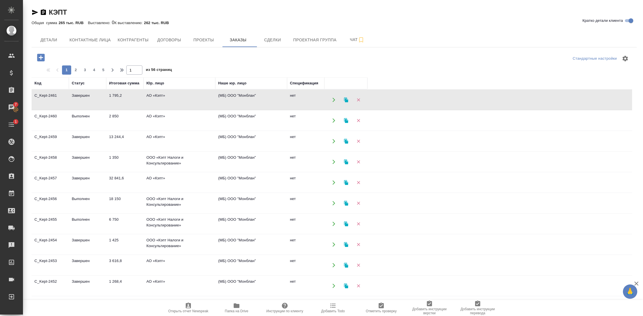
click at [334, 119] on icon "button" at bounding box center [333, 120] width 3 height 4
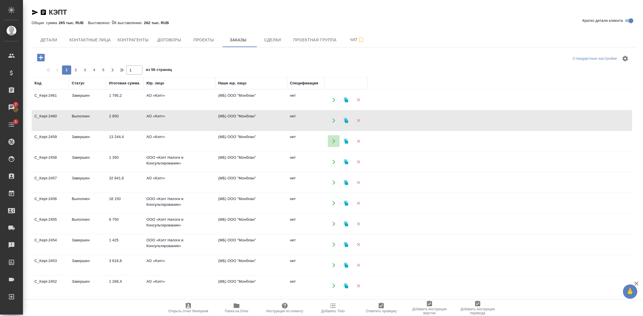
click at [334, 143] on icon "button" at bounding box center [333, 141] width 5 height 5
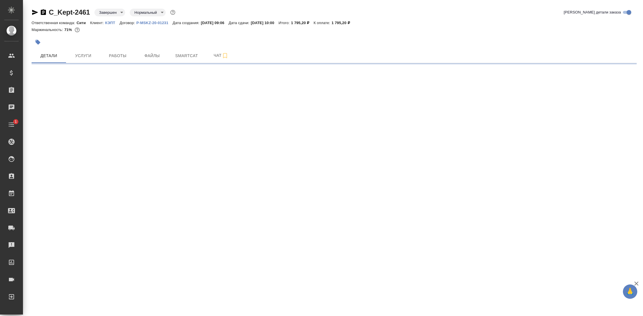
select select "RU"
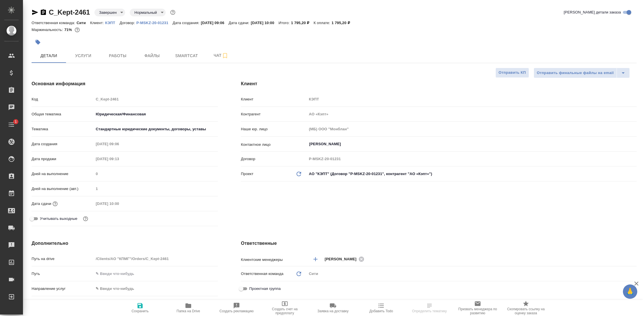
type textarea "x"
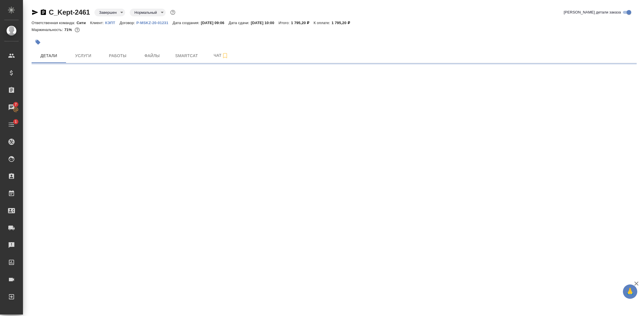
select select "RU"
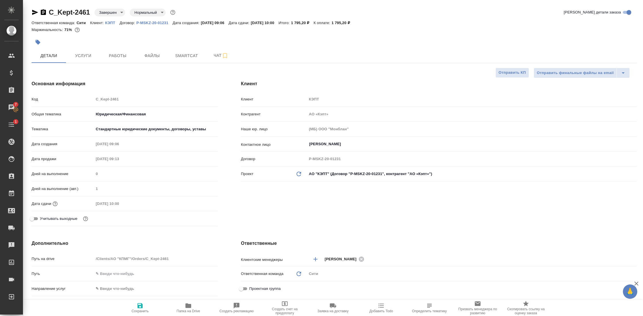
type textarea "x"
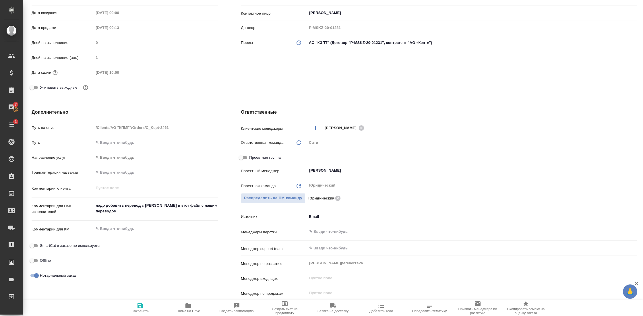
scroll to position [134, 0]
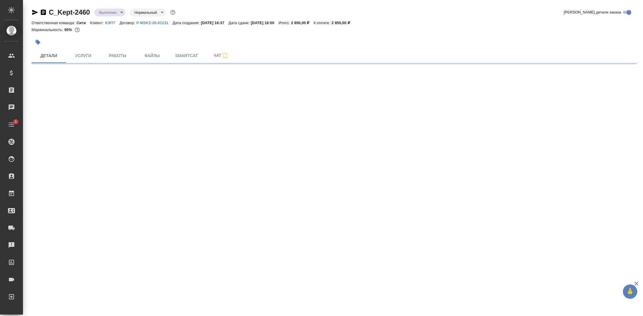
select select "RU"
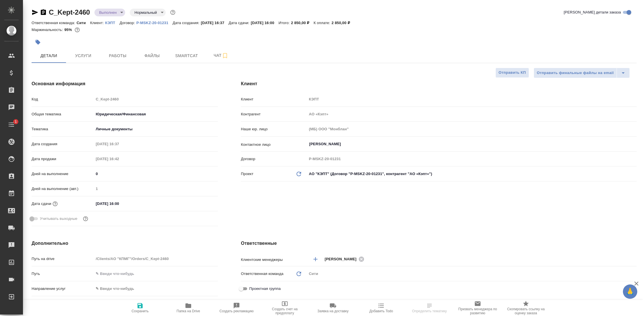
type textarea "x"
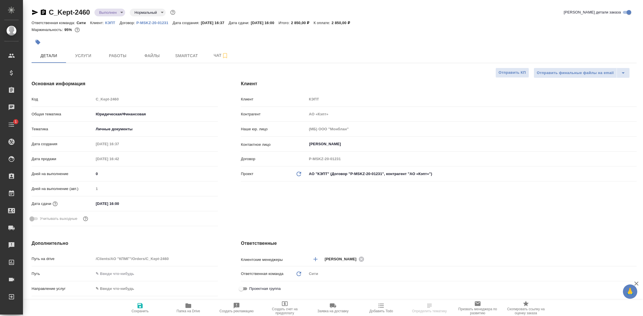
type textarea "x"
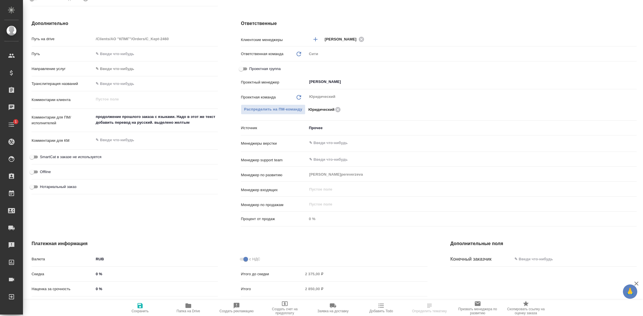
scroll to position [221, 0]
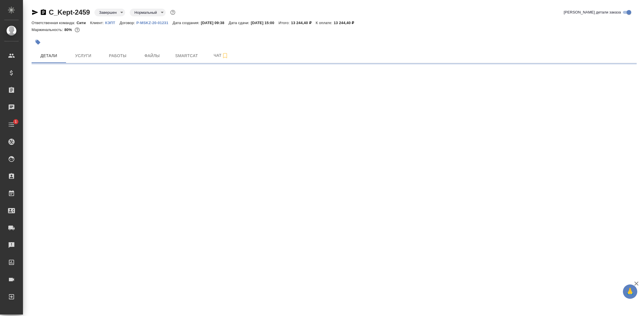
select select "RU"
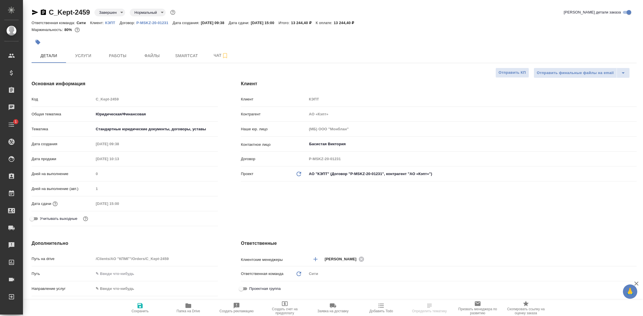
type textarea "x"
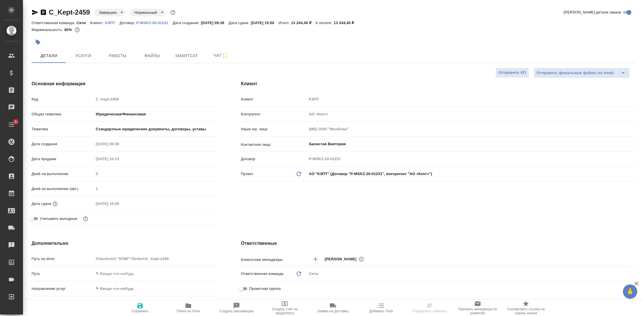
type textarea "x"
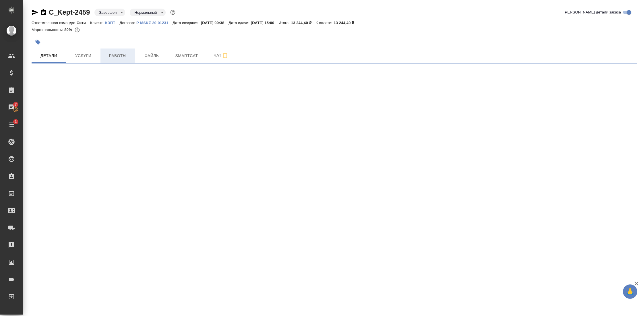
select select "RU"
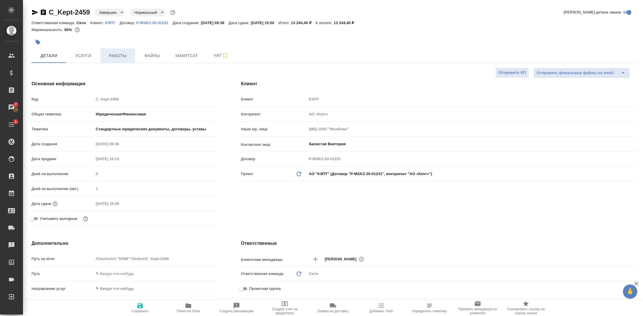
type textarea "x"
click at [114, 53] on span "Работы" at bounding box center [118, 55] width 28 height 7
